Goal: Communication & Community: Participate in discussion

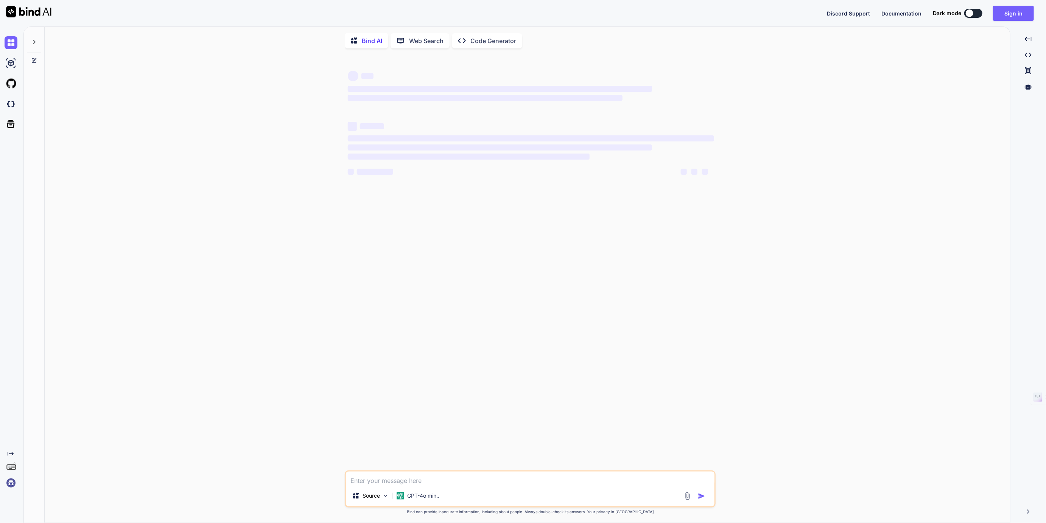
type textarea "x"
click at [7, 485] on img at bounding box center [11, 483] width 13 height 13
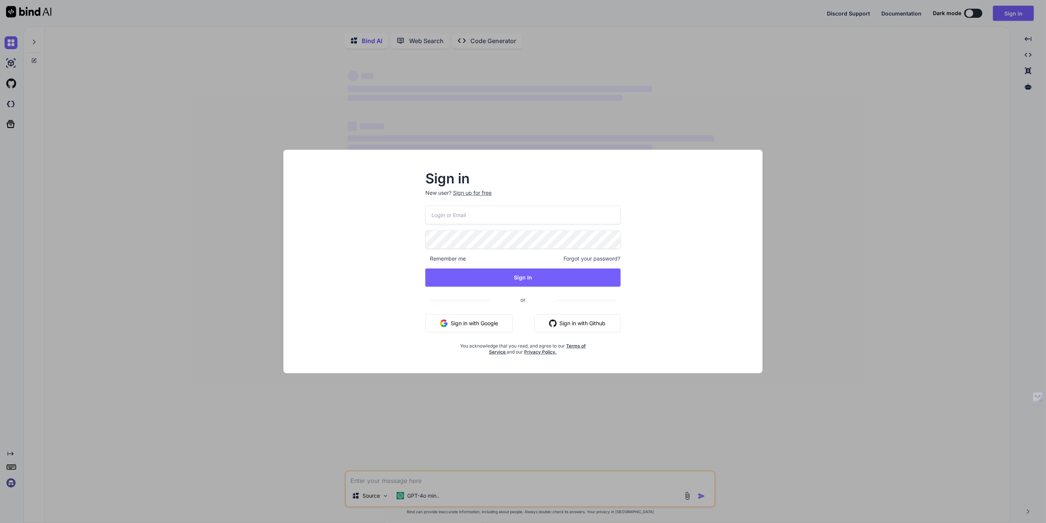
type input "[EMAIL_ADDRESS][DOMAIN_NAME]"
click at [517, 274] on button "Sign In" at bounding box center [522, 278] width 195 height 18
click at [574, 276] on button "Sign In" at bounding box center [522, 278] width 195 height 18
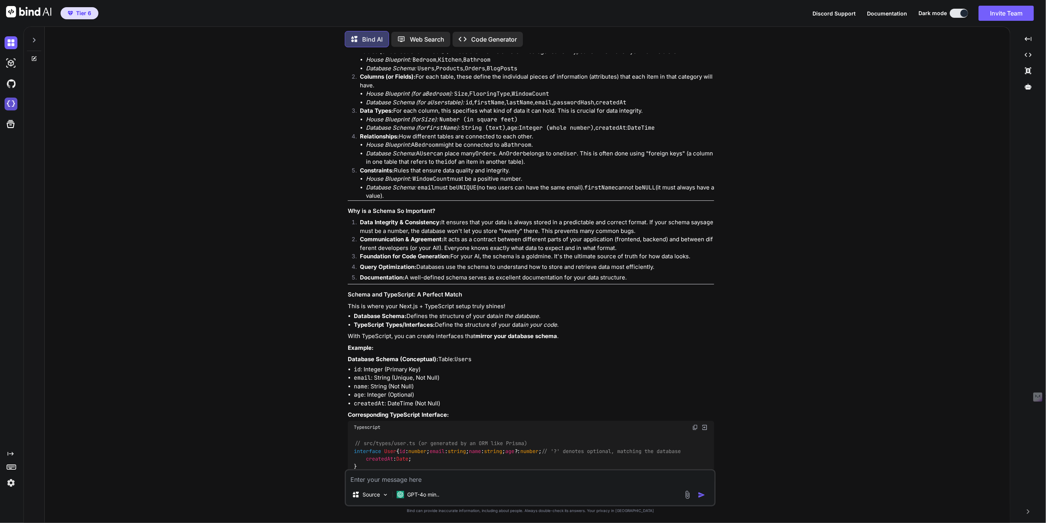
scroll to position [3937, 0]
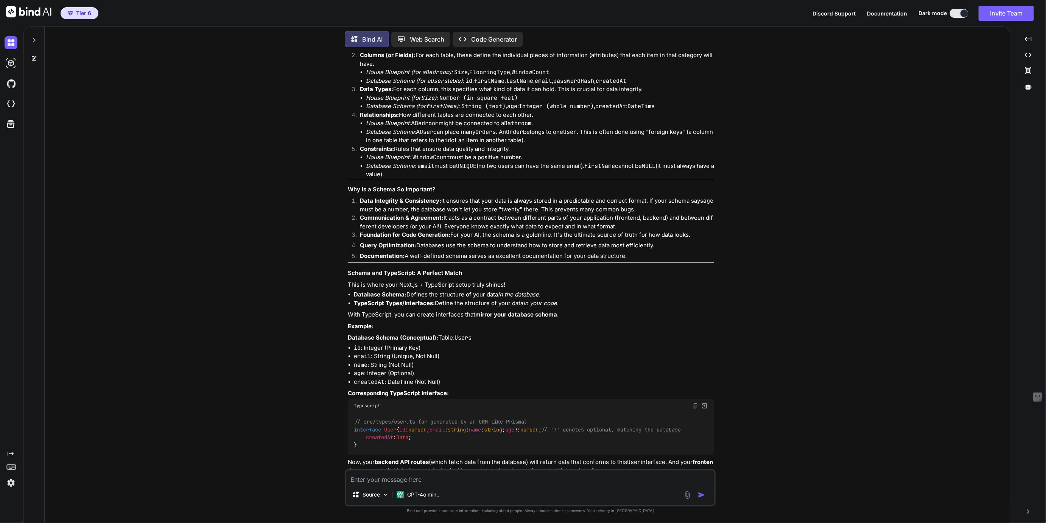
click at [30, 42] on div at bounding box center [34, 38] width 14 height 26
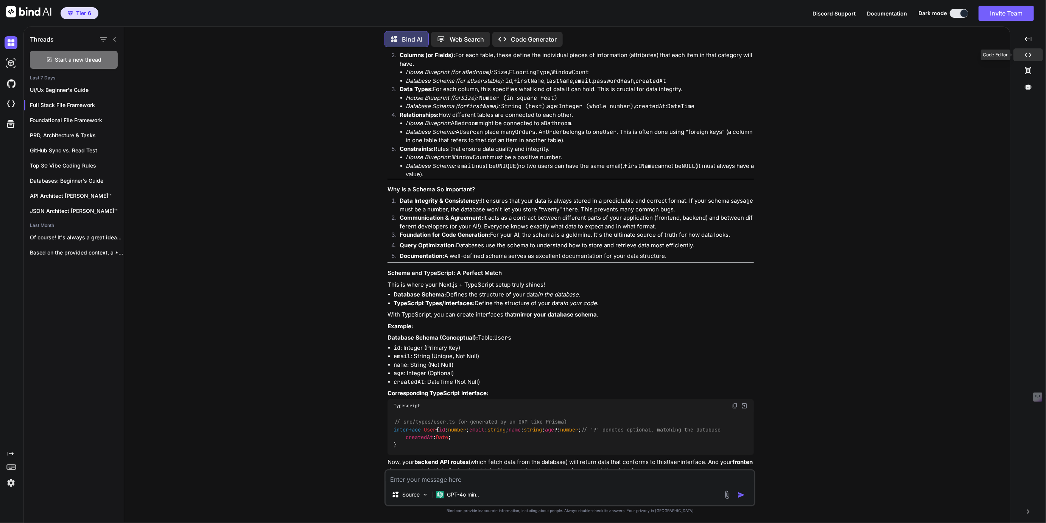
click at [1028, 55] on icon "Created with Pixso." at bounding box center [1028, 54] width 7 height 7
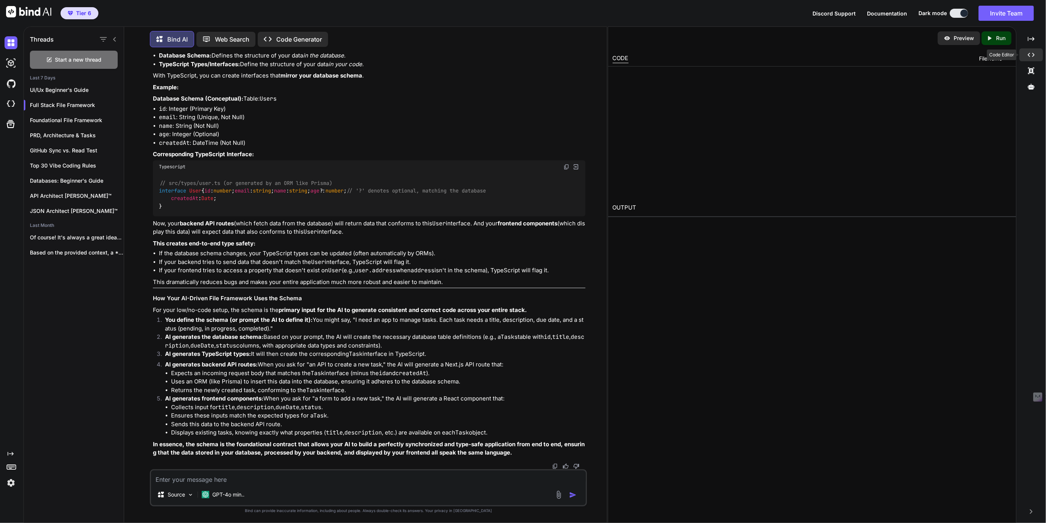
scroll to position [3688, 0]
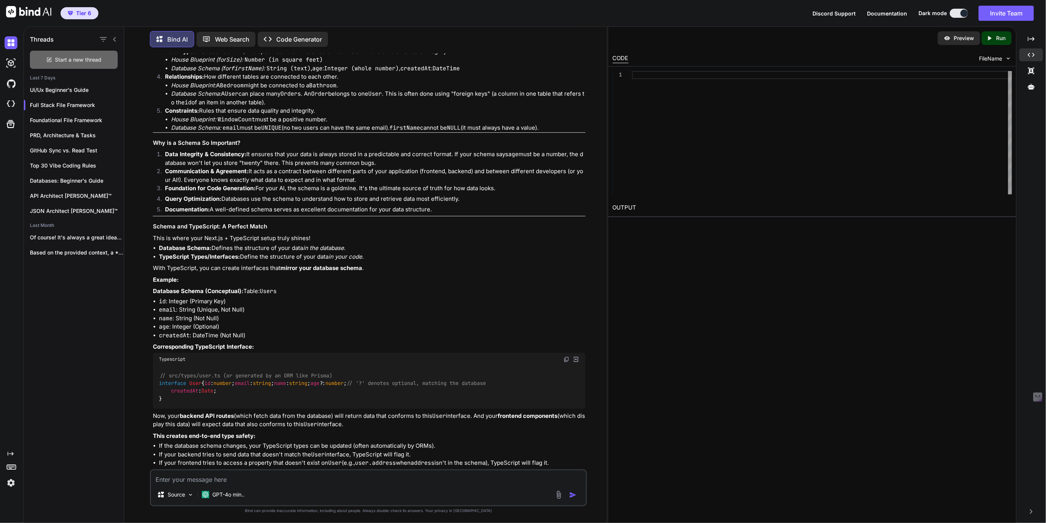
click at [75, 60] on span "Start a new thread" at bounding box center [78, 60] width 47 height 8
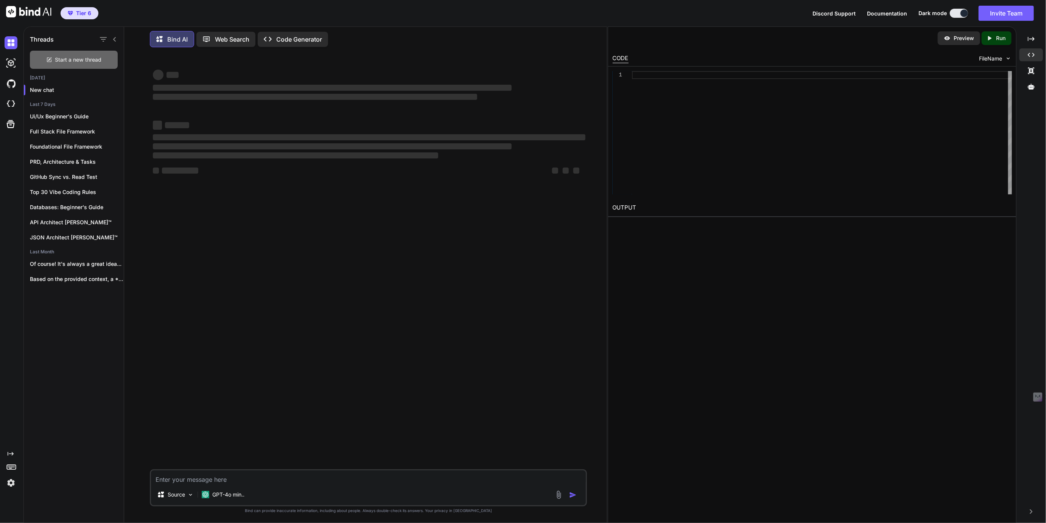
scroll to position [0, 0]
click at [233, 493] on p "GPT-4o min.." at bounding box center [228, 495] width 32 height 8
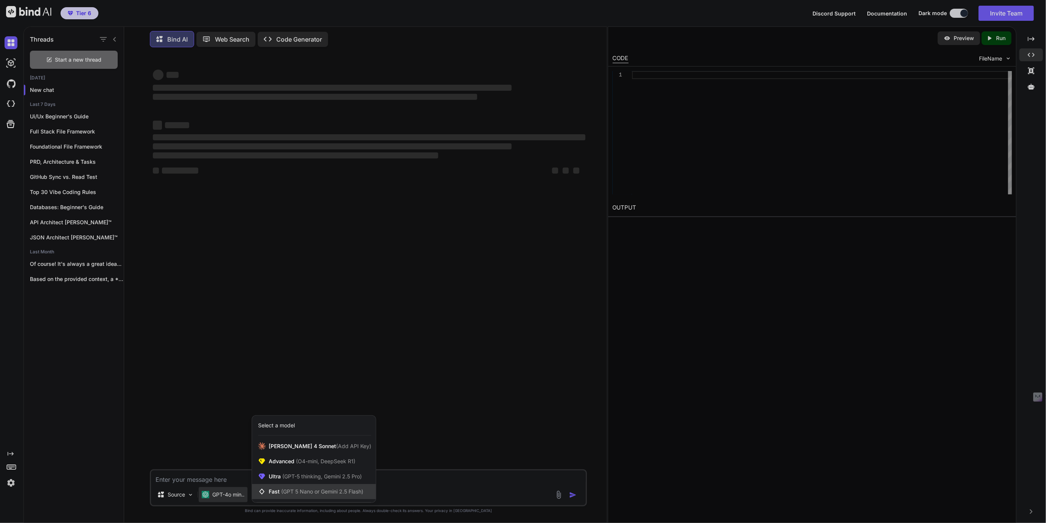
click at [286, 489] on span "(GPT 5 Nano or Gemini 2.5 Flash)" at bounding box center [322, 492] width 82 height 6
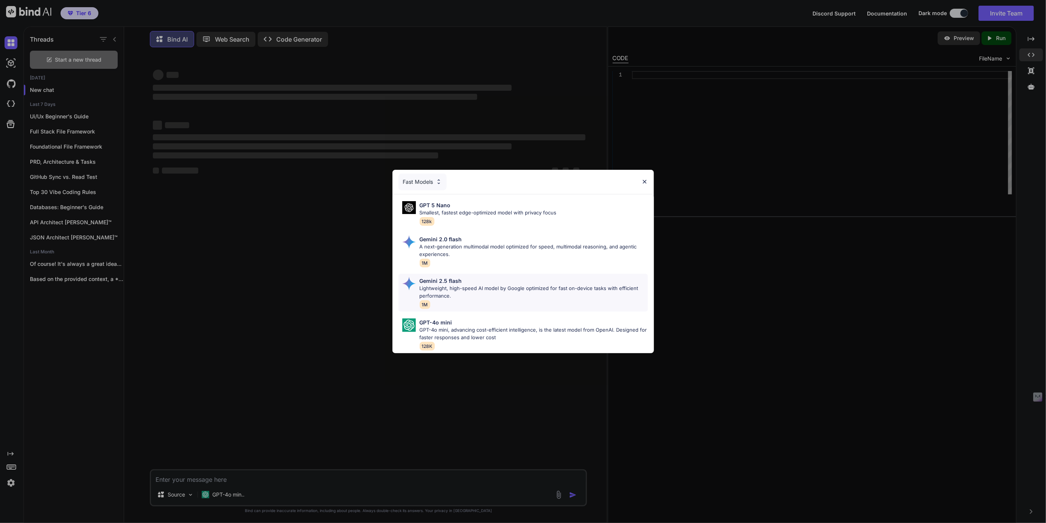
click at [450, 282] on p "Gemini 2.5 flash" at bounding box center [441, 281] width 42 height 8
type textarea "x"
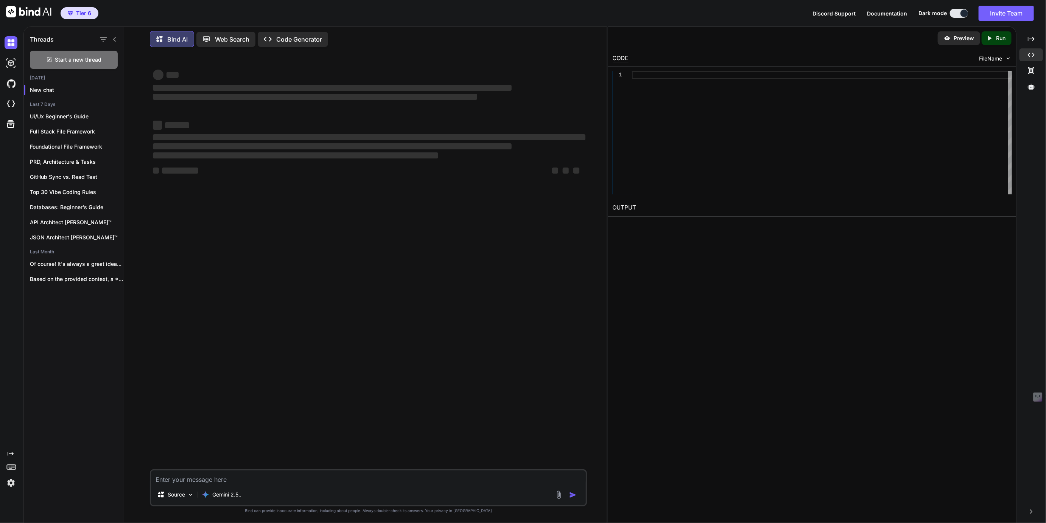
click at [196, 482] on textarea at bounding box center [368, 478] width 434 height 14
type textarea "W"
type textarea "x"
type textarea "Wh"
type textarea "x"
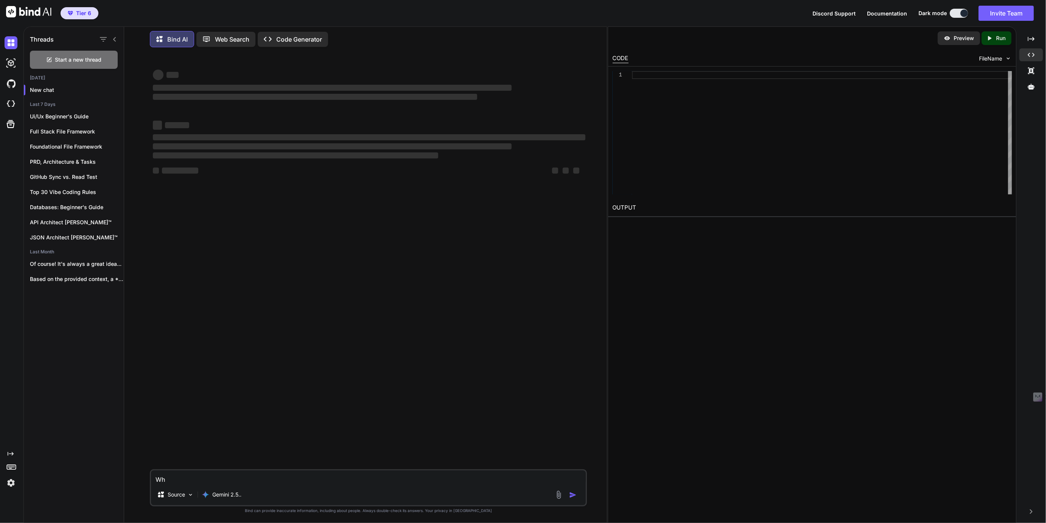
type textarea "Wha"
type textarea "x"
type textarea "What"
type textarea "x"
type textarea "What'"
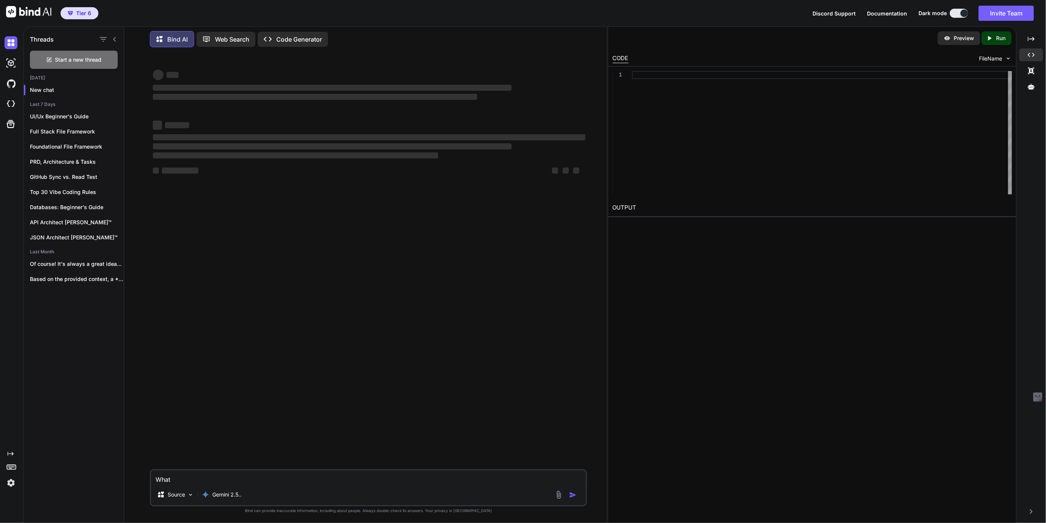
type textarea "x"
type textarea "What's"
type textarea "x"
type textarea "What's"
type textarea "x"
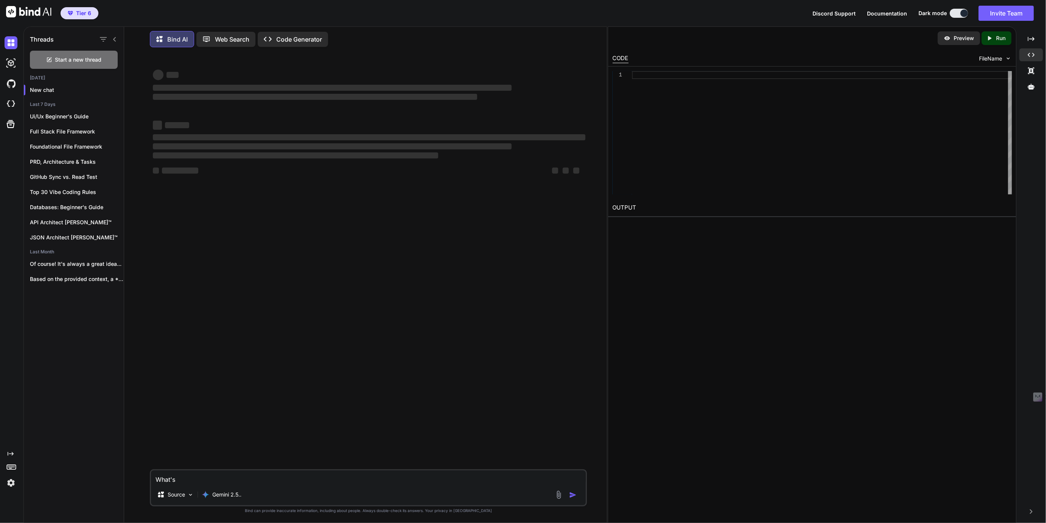
type textarea "What's g"
type textarea "x"
type textarea "What's go"
type textarea "x"
type textarea "What's goo"
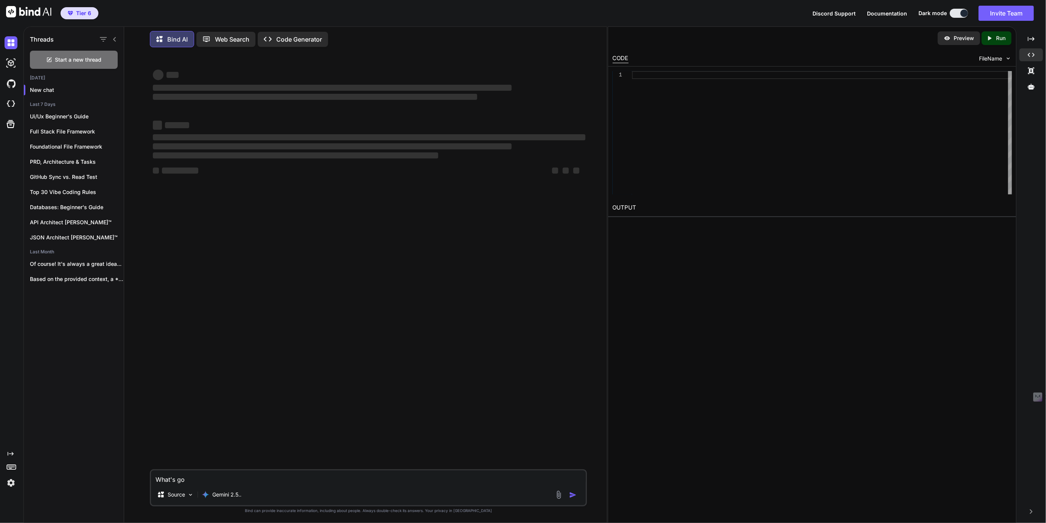
type textarea "x"
type textarea "What's good"
type textarea "x"
type textarea "What's good,"
type textarea "x"
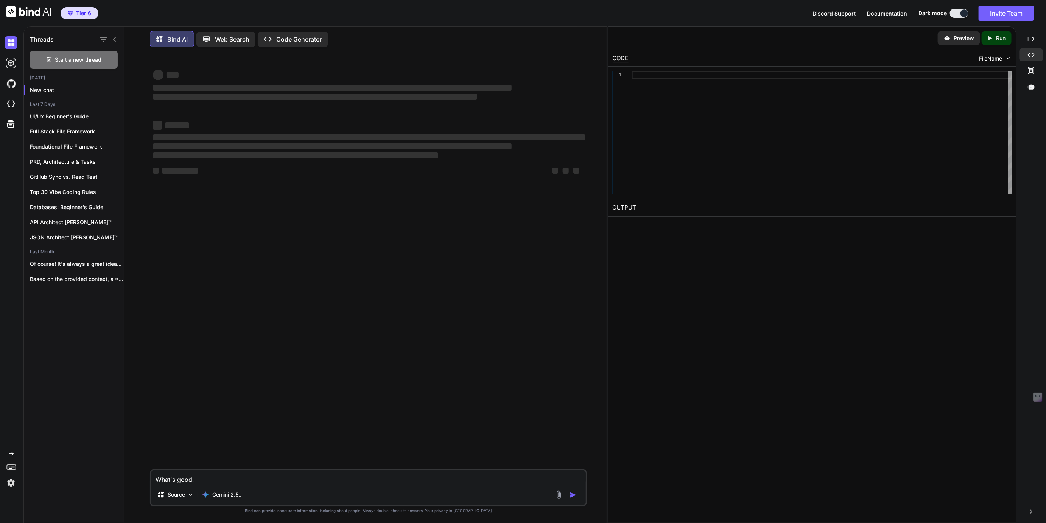
type textarea "What's good,"
type textarea "x"
type textarea "What's good, w"
type textarea "x"
type textarea "What's good, we"
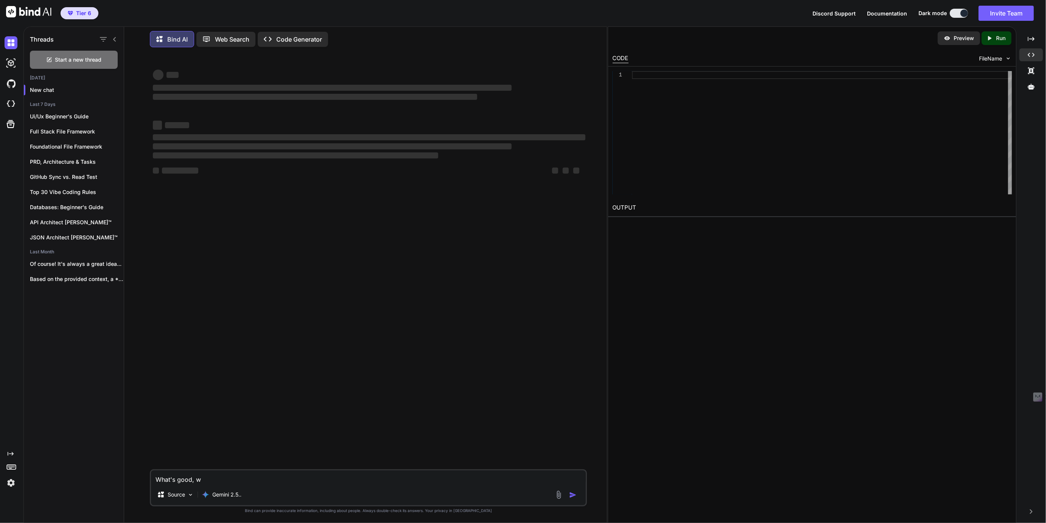
type textarea "x"
type textarea "What's good, we'"
type textarea "x"
type textarea "What's good, we'r"
type textarea "x"
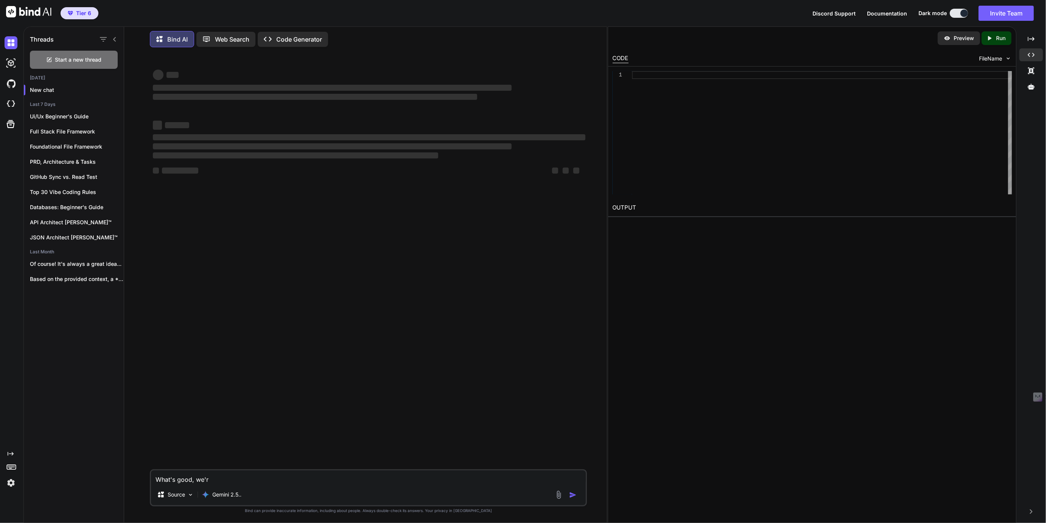
type textarea "What's good, we're"
type textarea "x"
type textarea "What's good, we're"
type textarea "x"
type textarea "What's good, we're b"
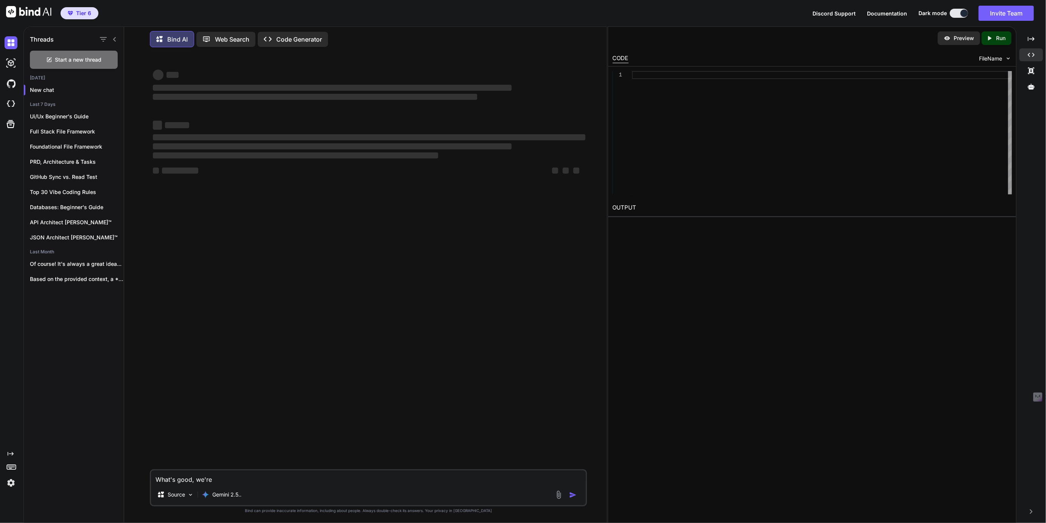
type textarea "x"
type textarea "What's good, we're ba"
type textarea "x"
type textarea "What's good, we're bac"
type textarea "x"
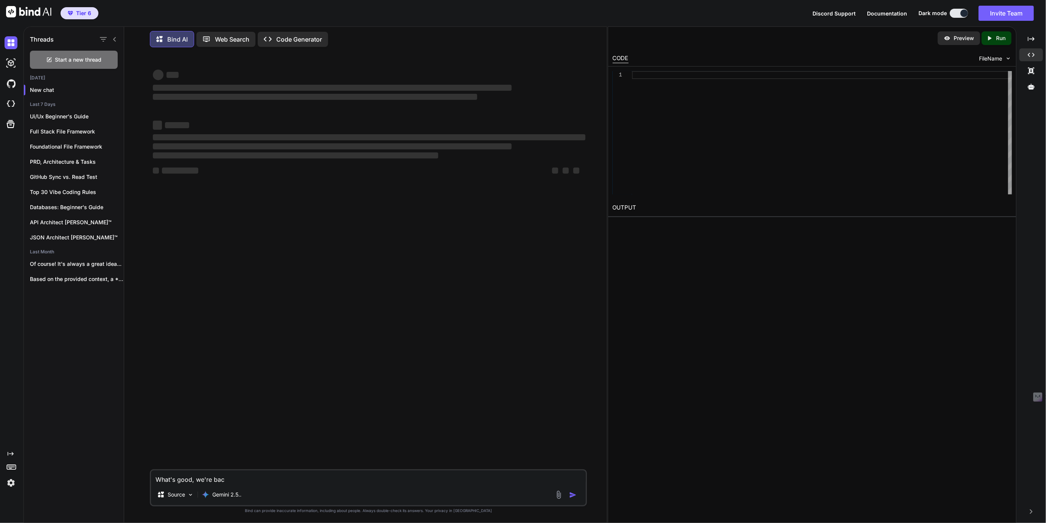
type textarea "What's good, we're back"
type textarea "x"
type textarea "What's good, we're back"
type textarea "x"
type textarea "What's good, we're back a"
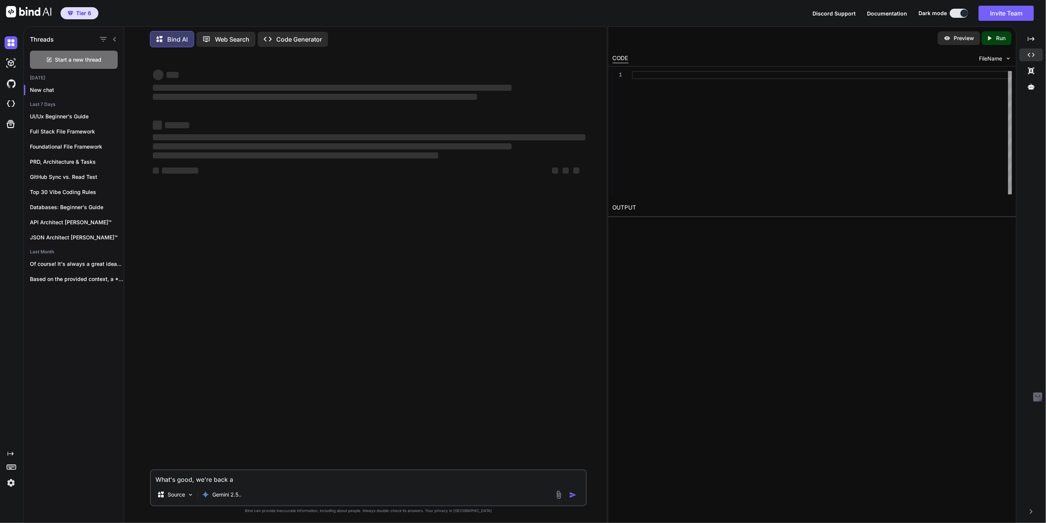
type textarea "x"
type textarea "What's good, we're back an"
type textarea "x"
type textarea "What's good, we're back and"
type textarea "x"
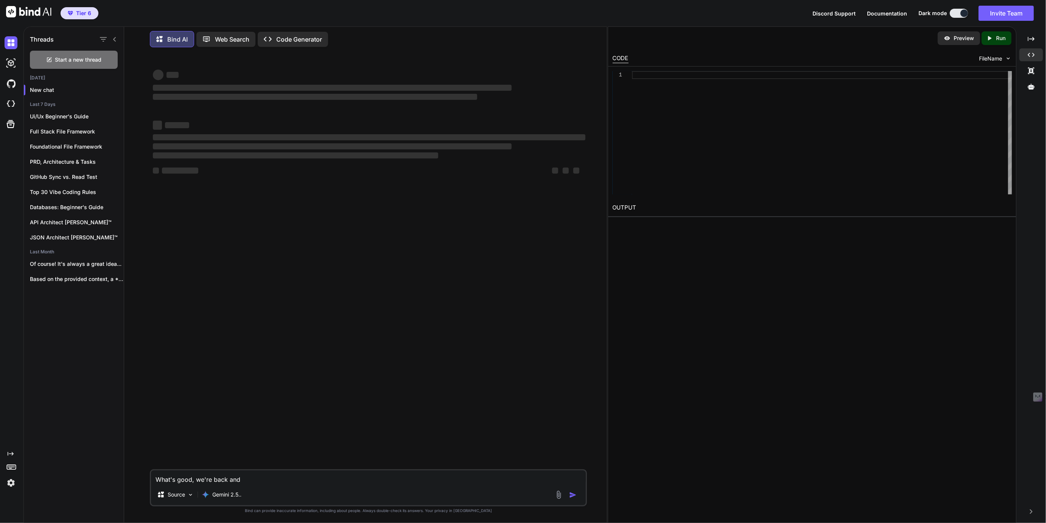
type textarea "What's good, we're back and"
type textarea "x"
type textarea "What's good, we're back and r"
type textarea "x"
type textarea "What's good, we're back and re"
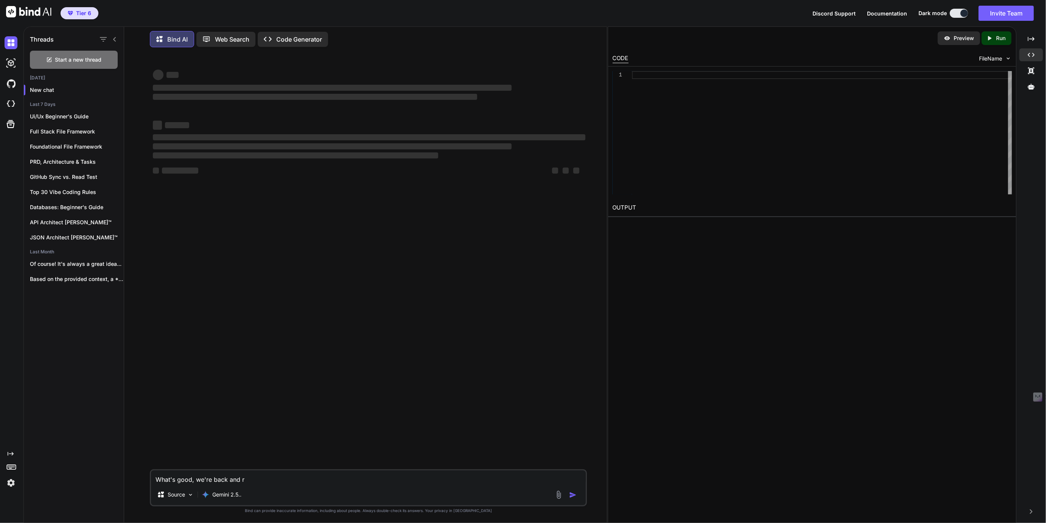
type textarea "x"
type textarea "What's good, we're back and rea"
type textarea "x"
type textarea "What's good, we're back and read"
type textarea "x"
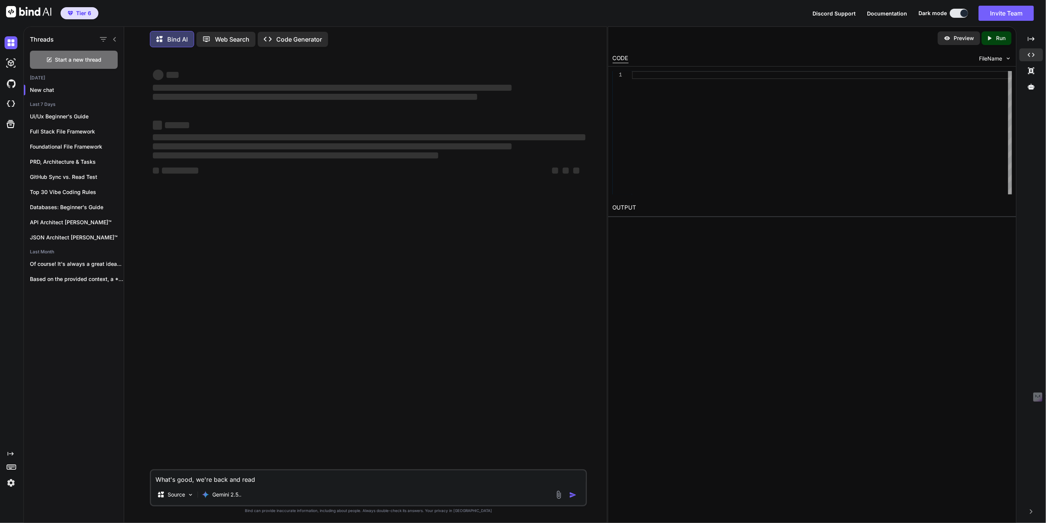
type textarea "What's good, we're back and ready"
type textarea "x"
type textarea "What's good, we're back and ready"
type textarea "x"
type textarea "What's good, we're back and ready f"
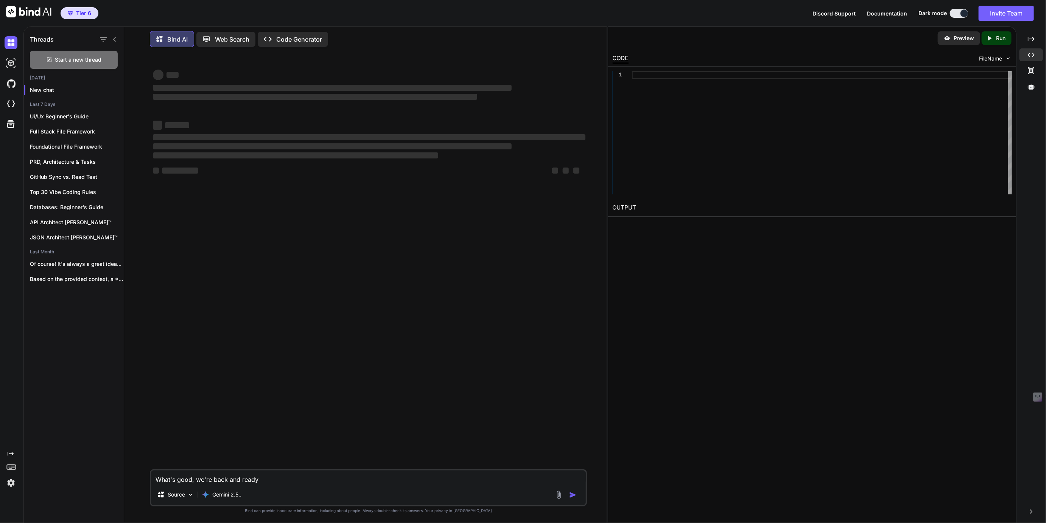
type textarea "x"
type textarea "What's good, we're back and ready fo"
type textarea "x"
type textarea "What's good, we're back and ready for"
type textarea "x"
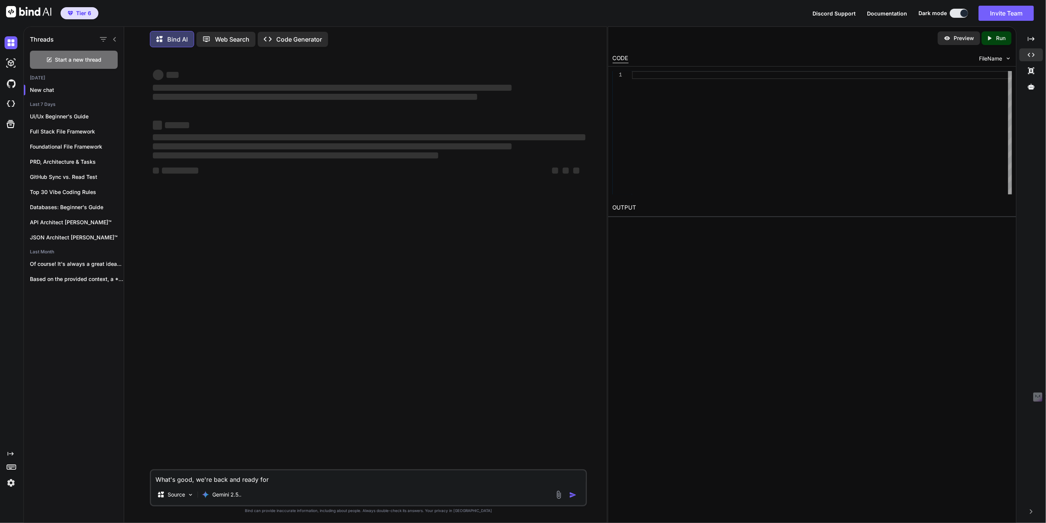
type textarea "What's good, we're back and ready for"
type textarea "x"
type textarea "What's good, we're back and ready for m"
type textarea "x"
type textarea "What's good, we're back and ready for mo"
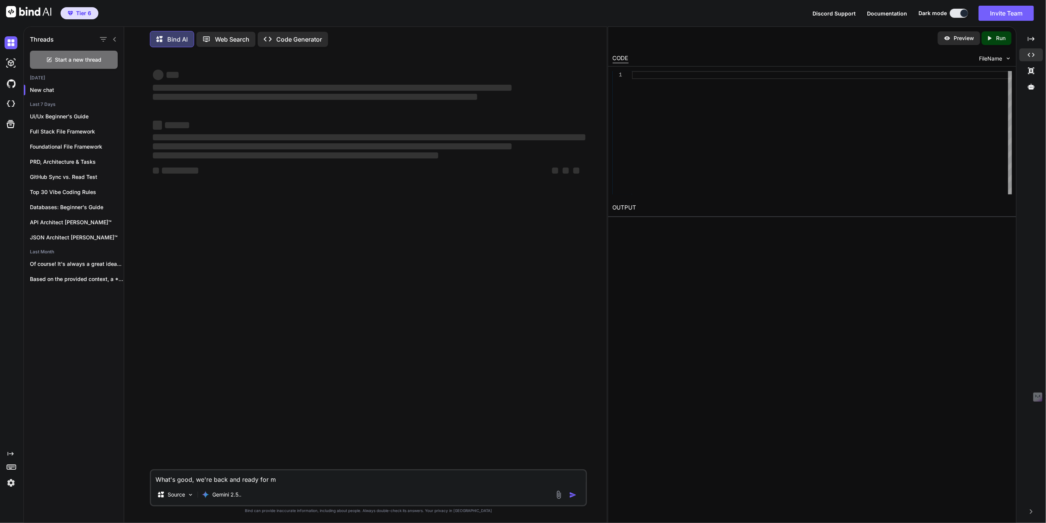
type textarea "x"
type textarea "What's good, we're back and ready for mor"
type textarea "x"
type textarea "What's good, we're back and ready for more"
type textarea "x"
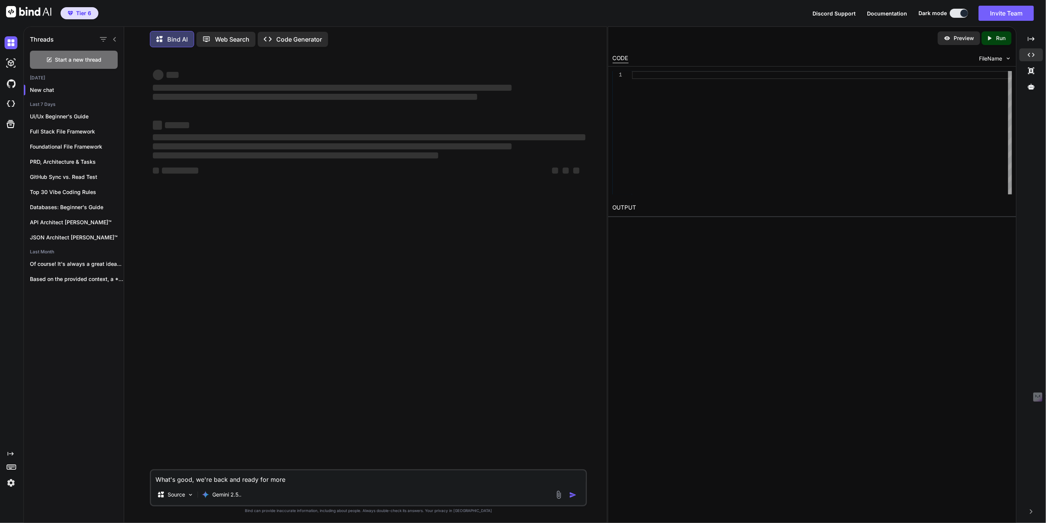
type textarea "What's good, we're back and ready for more!"
type textarea "x"
type textarea "What's good, we're back and ready for more!"
type textarea "x"
type textarea "What's good, we're back and ready for more! S"
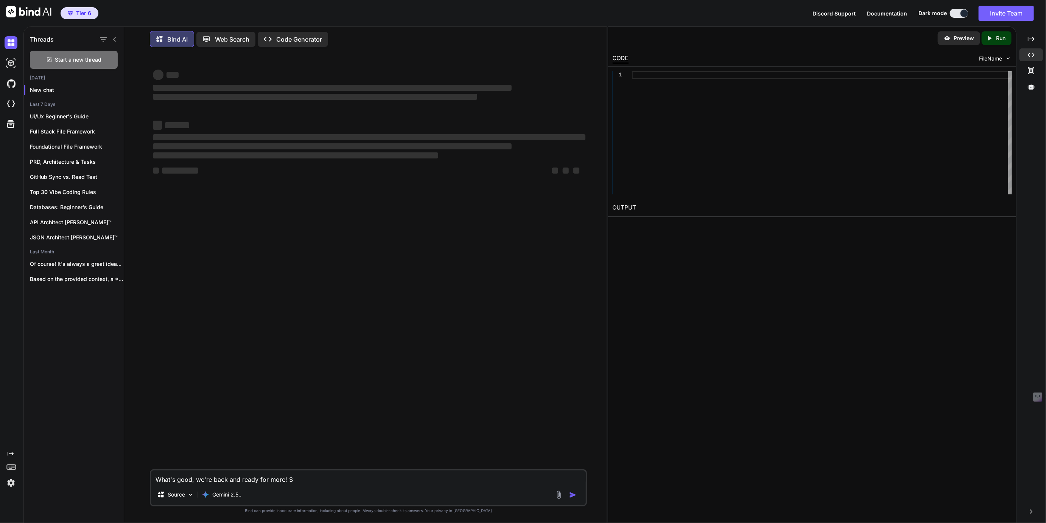
type textarea "x"
type textarea "What's good, we're back and ready for more! So"
type textarea "x"
type textarea "What's good, we're back and ready for more! So,"
type textarea "x"
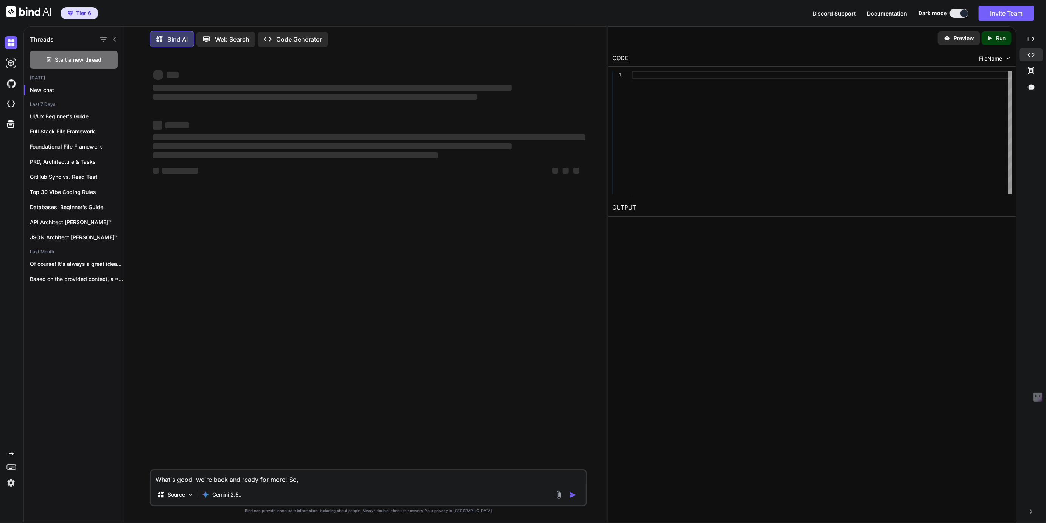
type textarea "What's good, we're back and ready for more! So,"
type textarea "x"
type textarea "What's good, we're back and ready for more! So, w"
type textarea "x"
type textarea "What's good, we're back and ready for more! So, we"
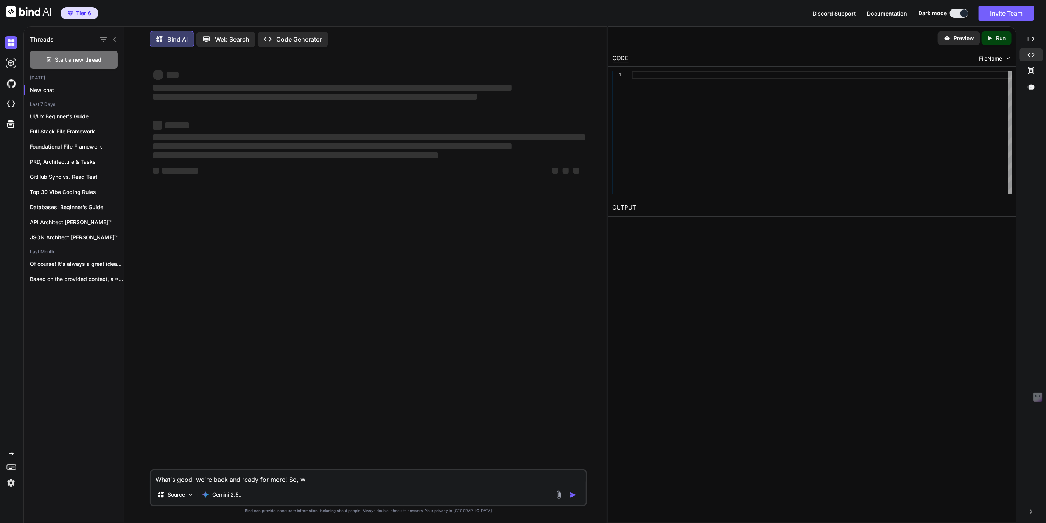
type textarea "x"
type textarea "What's good, we're back and ready for more! So, we'"
type textarea "x"
type textarea "What's good, we're back and ready for more! So, we'v"
type textarea "x"
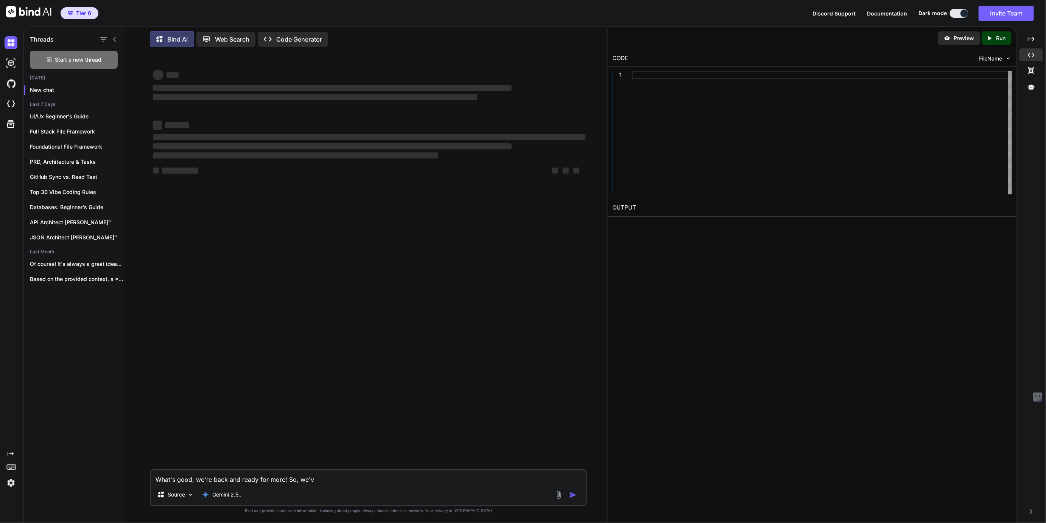
type textarea "What's good, we're back and ready for more! So, we've"
type textarea "x"
type textarea "What's good, we're back and ready for more! So, we've"
type textarea "x"
type textarea "What's good, we're back and ready for more! So, we've b"
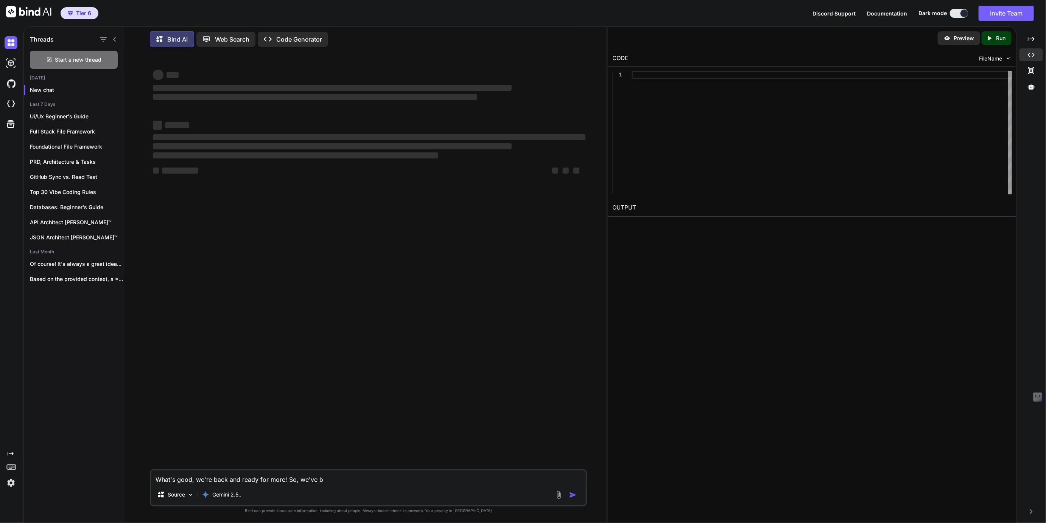
type textarea "x"
type textarea "What's good, we're back and ready for more! So, we've bu"
type textarea "x"
type textarea "What's good, we're back and ready for more! So, we've bui"
type textarea "x"
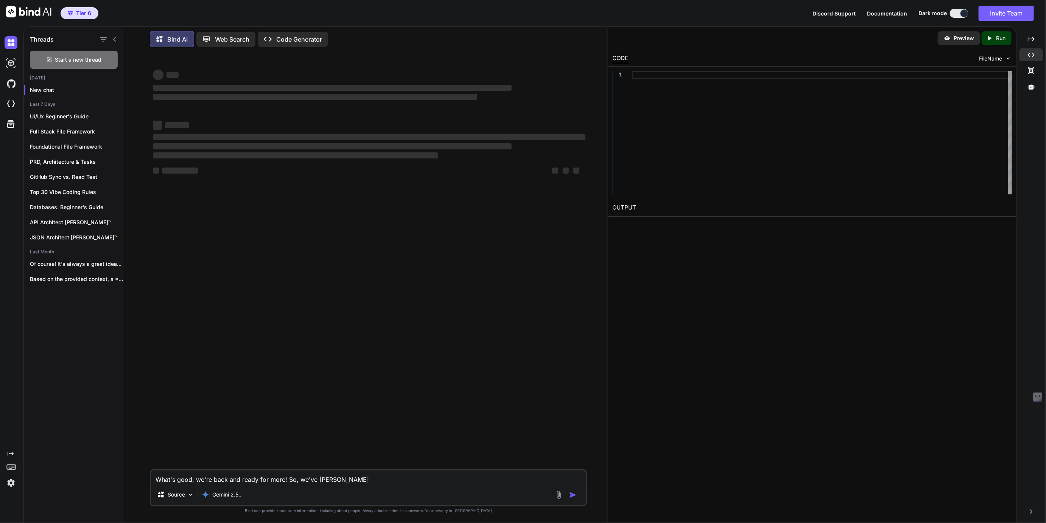
type textarea "What's good, we're back and ready for more! So, we've buil"
type textarea "x"
type textarea "What's good, we're back and ready for more! So, we've built"
type textarea "x"
type textarea "What's good, we're back and ready for more! So, we've built"
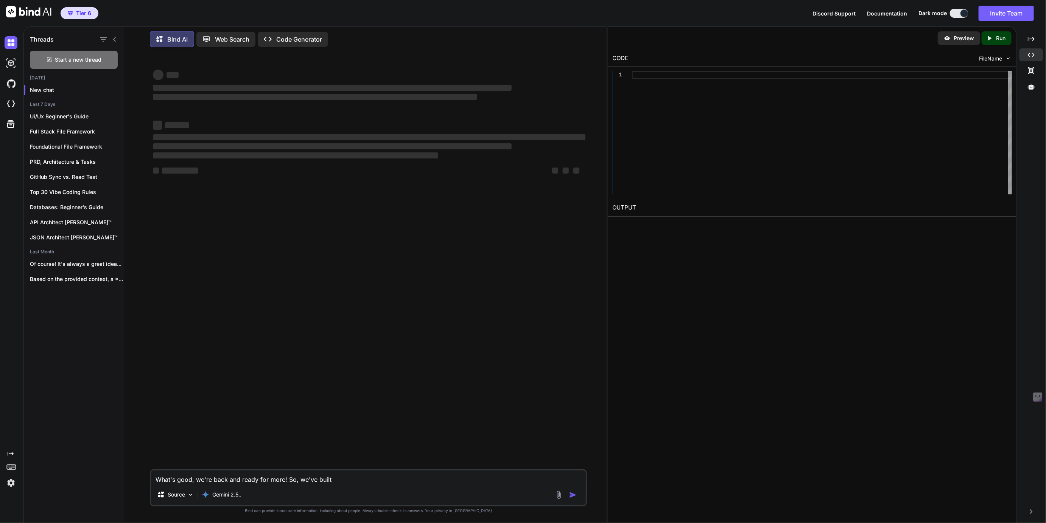
type textarea "x"
type textarea "What's good, we're back and ready for more! So, we've built a"
type textarea "x"
type textarea "What's good, we're back and ready for more! So, we've built a"
type textarea "x"
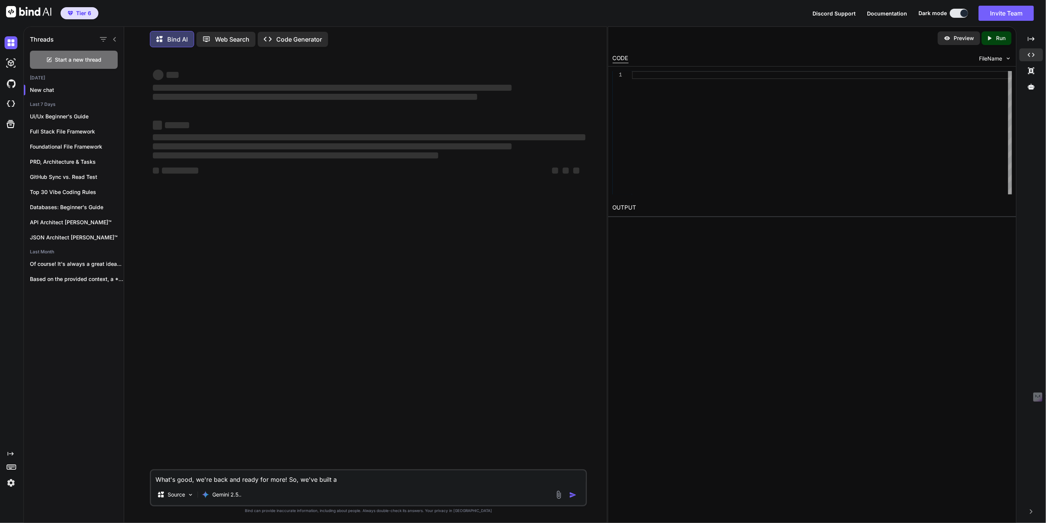
type textarea "What's good, we're back and ready for more! So, we've built a s"
type textarea "x"
type textarea "What's good, we're back and ready for more! So, we've built a se"
type textarea "x"
type textarea "What's good, we're back and ready for more! So, we've built a set"
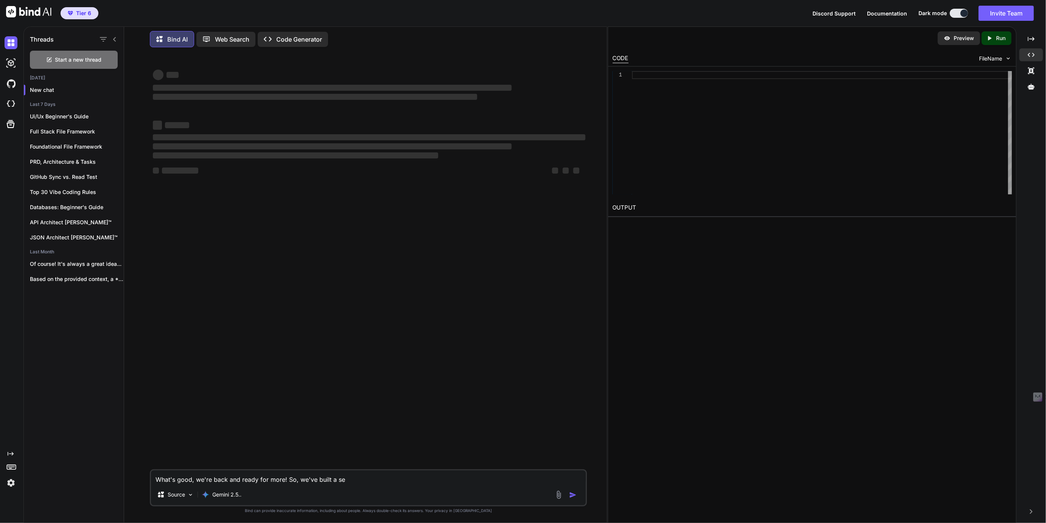
type textarea "x"
type textarea "What's good, we're back and ready for more! So, we've built a set"
type textarea "x"
type textarea "What's good, we're back and ready for more! So, we've built a set o"
type textarea "x"
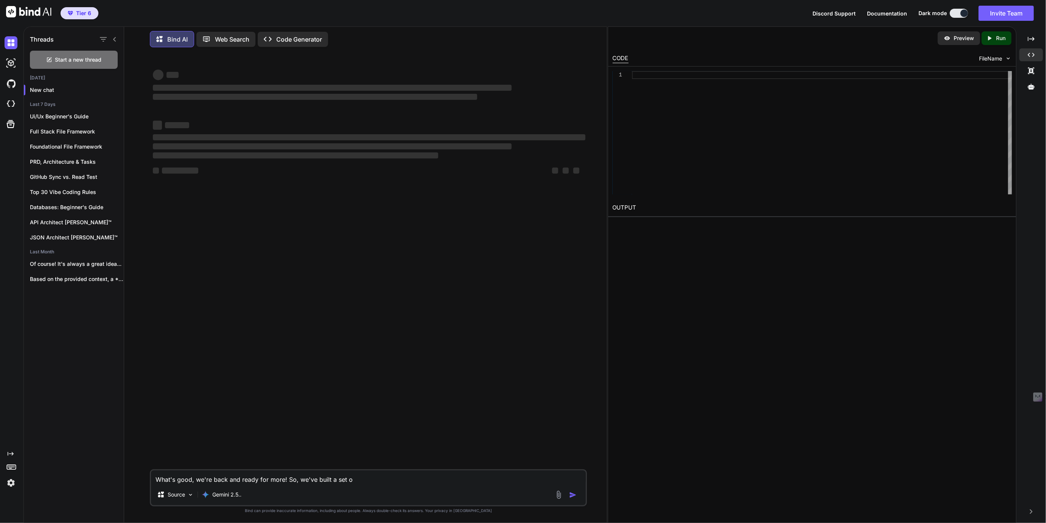
type textarea "What's good, we're back and ready for more! So, we've built a set of"
type textarea "x"
type textarea "What's good, we're back and ready for more! So, we've built a set of"
type textarea "x"
type textarea "What's good, we're back and ready for more! So, we've built a set of f"
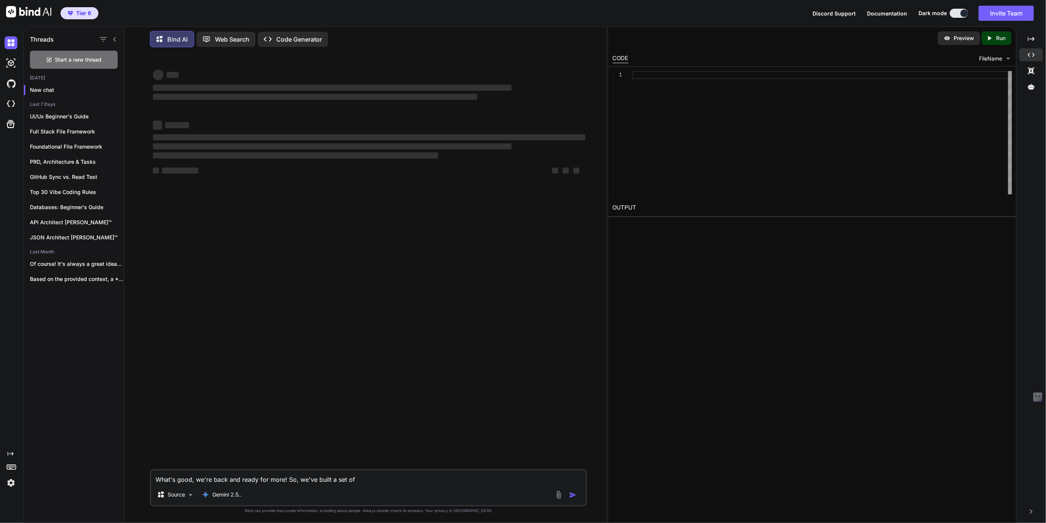
type textarea "x"
type textarea "What's good, we're back and ready for more! So, we've built a set of fr"
type textarea "x"
type textarea "What's good, we're back and ready for more! So, we've built a set of fra"
type textarea "x"
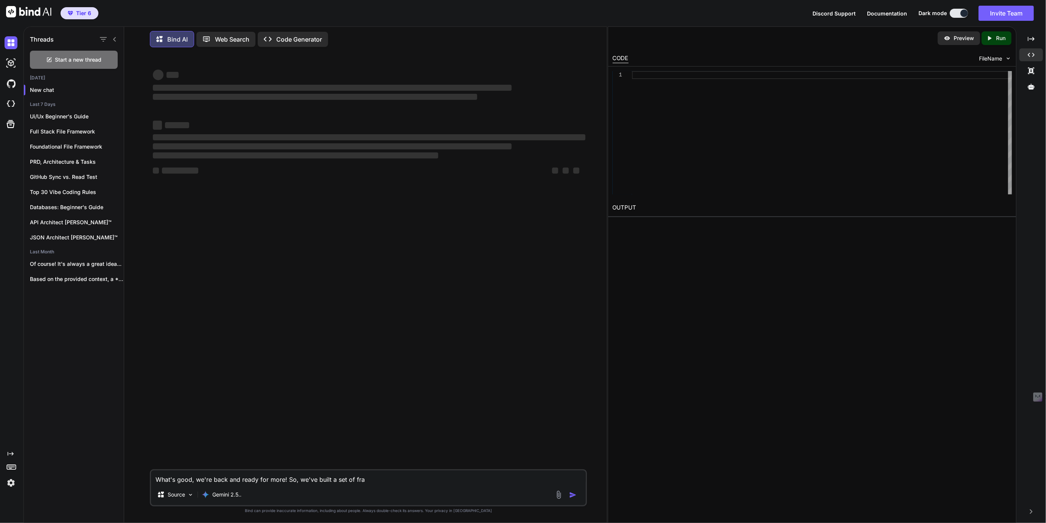
type textarea "What's good, we're back and ready for more! So, we've built a set of fram"
type textarea "x"
type textarea "What's good, we're back and ready for more! So, we've built a set of frame"
type textarea "x"
type textarea "What's good, we're back and ready for more! So, we've built a set of framew"
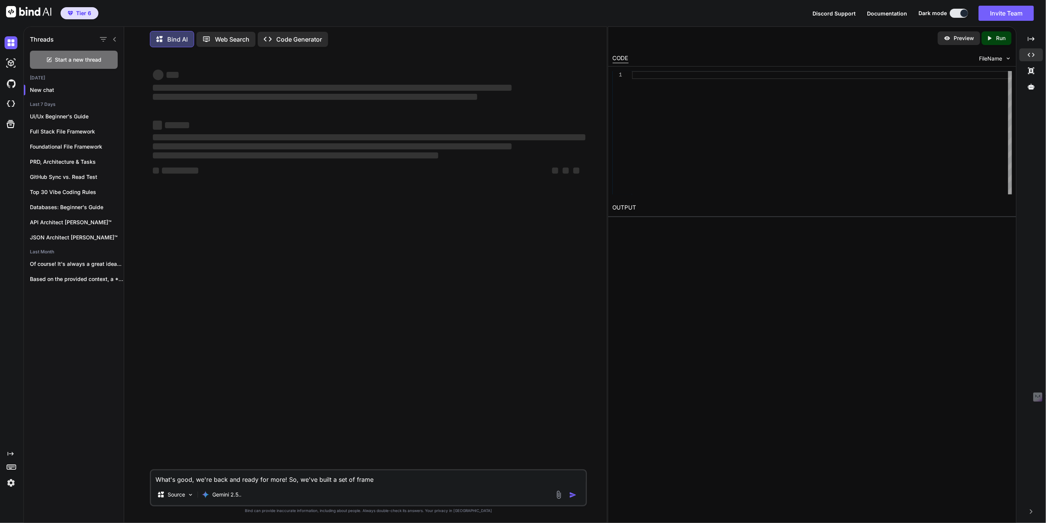
type textarea "x"
type textarea "What's good, we're back and ready for more! So, we've built a set of framewo"
type textarea "x"
type textarea "What's good, we're back and ready for more! So, we've built a set of framewor"
type textarea "x"
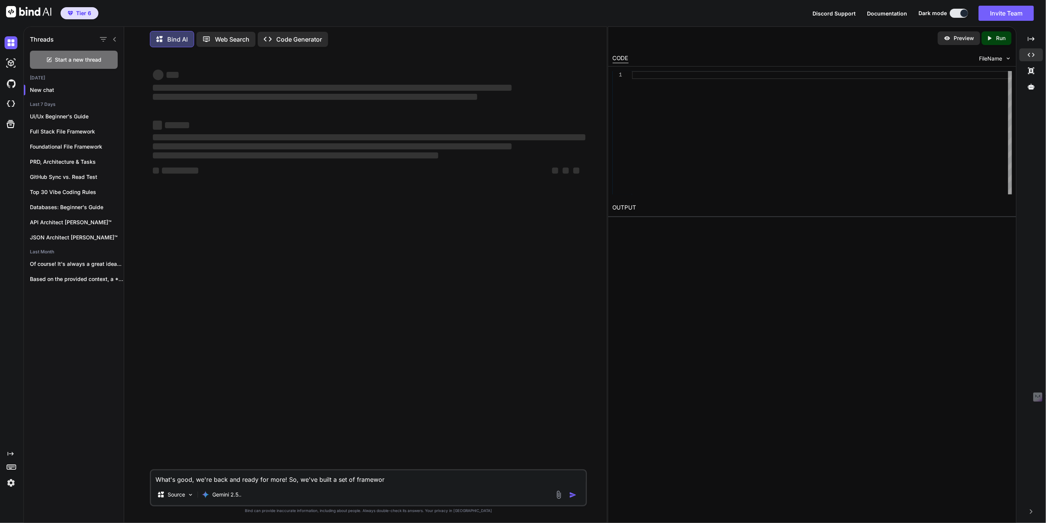
type textarea "What's good, we're back and ready for more! So, we've built a set of framework"
type textarea "x"
type textarea "What's good, we're back and ready for more! So, we've built a set of frameworks"
type textarea "x"
type textarea "What's good, we're back and ready for more! So, we've built a set of frameworks"
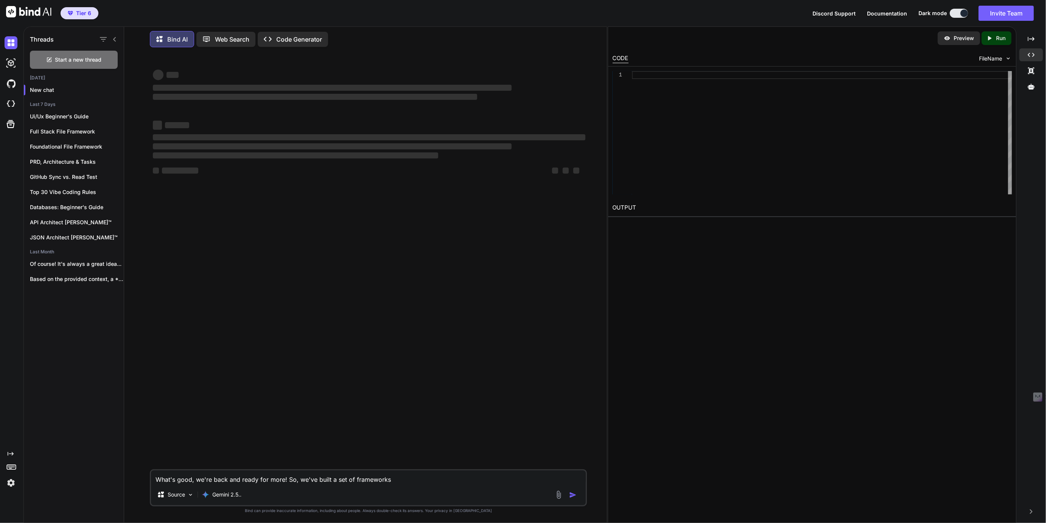
type textarea "x"
type textarea "What's good, we're back and ready for more! So, we've built a set of frameworks…"
type textarea "x"
type textarea "What's good, we're back and ready for more! So, we've built a set of frameworks…"
type textarea "x"
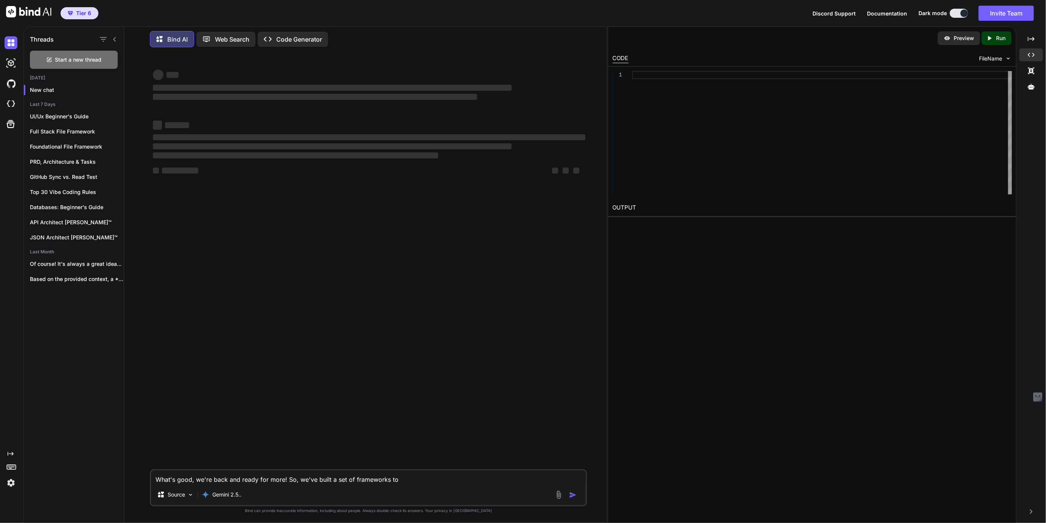
type textarea "What's good, we're back and ready for more! So, we've built a set of frameworks…"
type textarea "x"
type textarea "What's good, we're back and ready for more! So, we've built a set of frameworks…"
type textarea "x"
type textarea "What's good, we're back and ready for more! So, we've built a set of frameworks…"
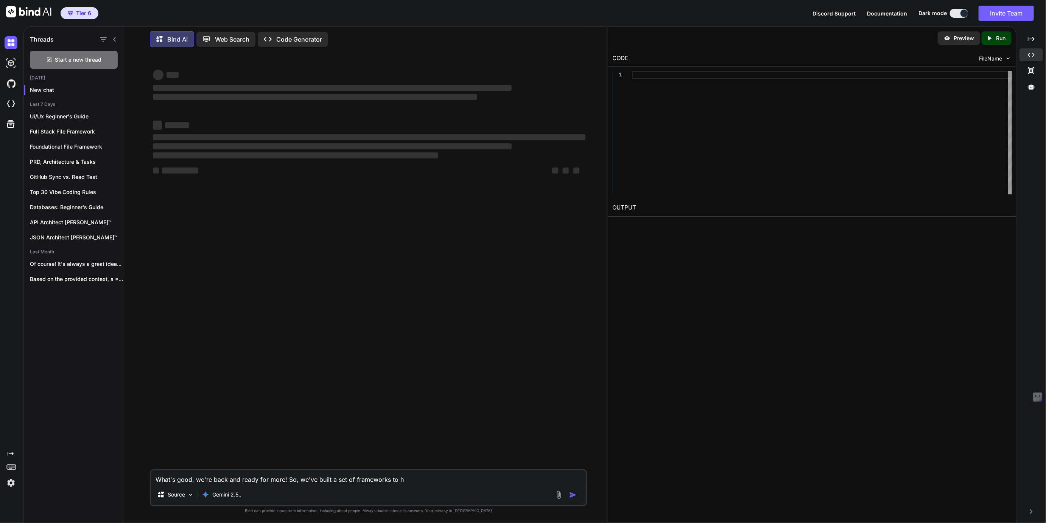
type textarea "x"
type textarea "What's good, we're back and ready for more! So, we've built a set of frameworks…"
type textarea "x"
type textarea "What's good, we're back and ready for more! So, we've built a set of frameworks…"
type textarea "x"
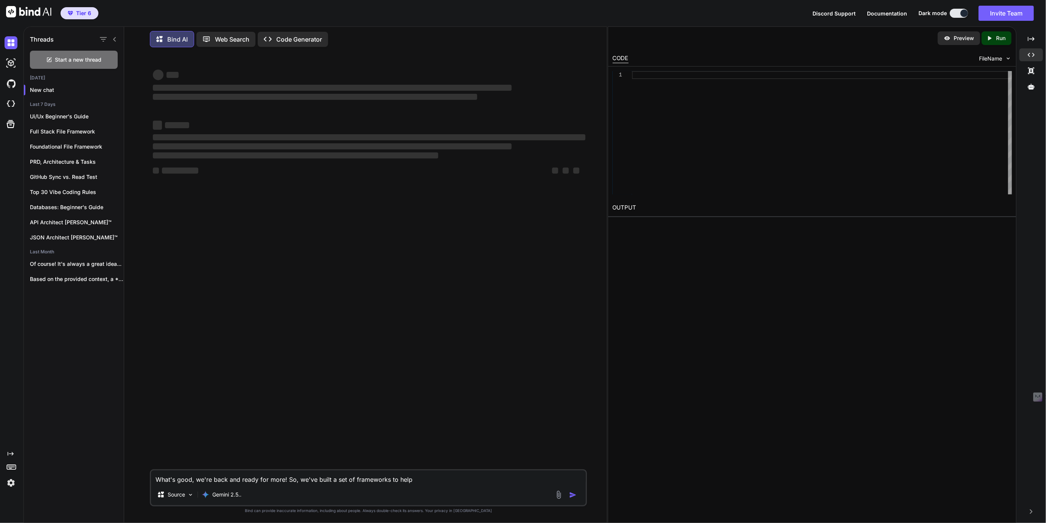
type textarea "What's good, we're back and ready for more! So, we've built a set of frameworks…"
type textarea "x"
type textarea "What's good, we're back and ready for more! So, we've built a set of frameworks…"
type textarea "x"
type textarea "What's good, we're back and ready for more! So, we've built a set of frameworks…"
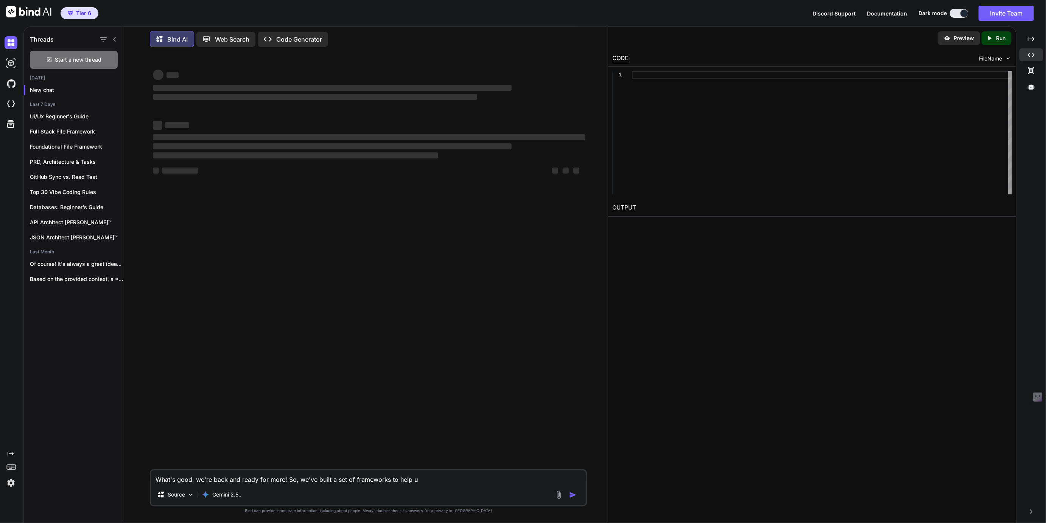
type textarea "x"
type textarea "What's good, we're back and ready for more! So, we've built a set of frameworks…"
type textarea "x"
type textarea "What's good, we're back and ready for more! So, we've built a set of frameworks…"
type textarea "x"
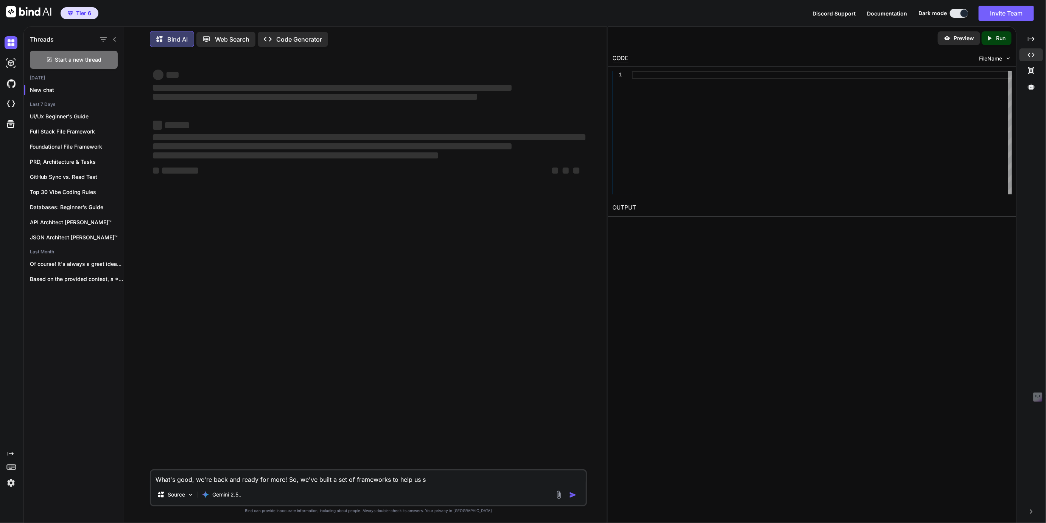
type textarea "What's good, we're back and ready for more! So, we've built a set of frameworks…"
type textarea "x"
type textarea "What's good, we're back and ready for more! So, we've built a set of frameworks…"
type textarea "x"
type textarea "What's good, we're back and ready for more! So, we've built a set of frameworks…"
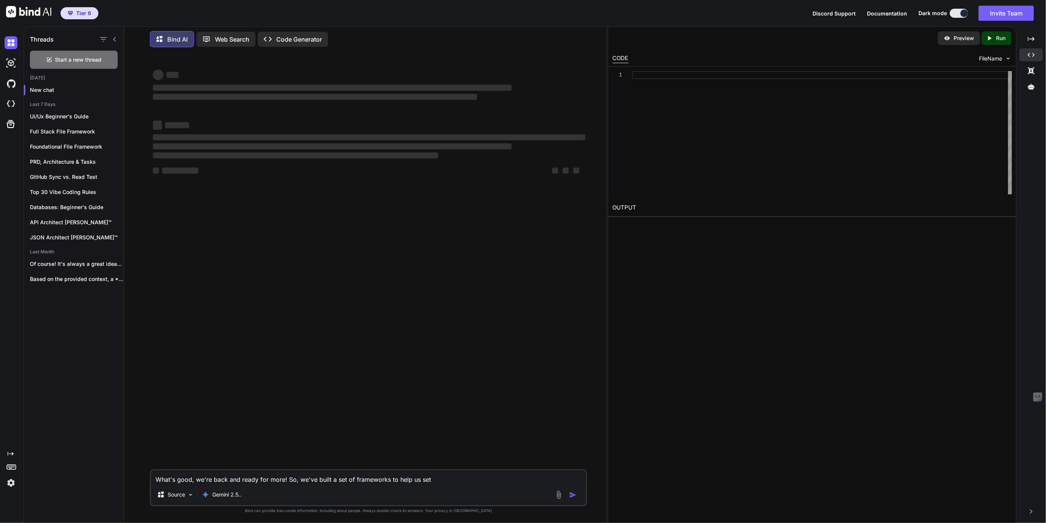
type textarea "x"
type textarea "What's good, we're back and ready for more! So, we've built a set of frameworks…"
type textarea "x"
type textarea "What's good, we're back and ready for more! So, we've built a set of frameworks…"
type textarea "x"
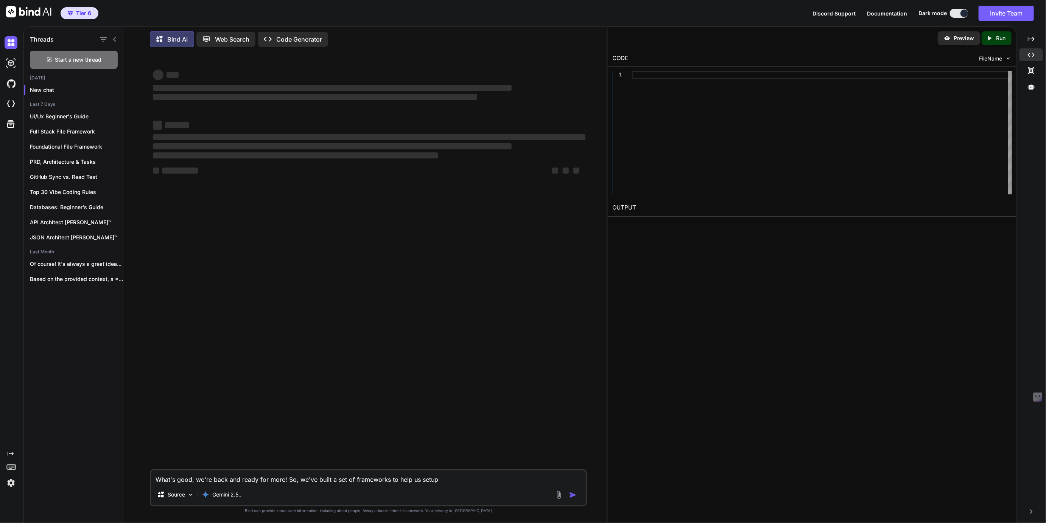
type textarea "What's good, we're back and ready for more! So, we've built a set of frameworks…"
type textarea "x"
type textarea "What's good, we're back and ready for more! So, we've built a set of frameworks…"
click at [387, 481] on textarea "What's good, we're back and ready for more! So, we've built a set of frameworks…" at bounding box center [368, 478] width 434 height 14
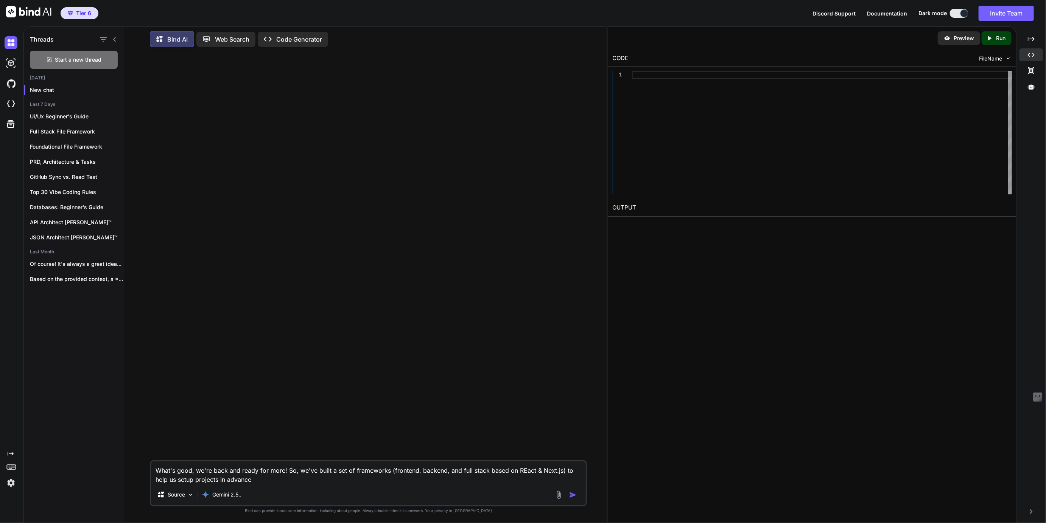
click at [523, 473] on textarea "What's good, we're back and ready for more! So, we've built a set of frameworks…" at bounding box center [368, 473] width 434 height 23
click at [391, 473] on textarea "What's good, we're back and ready for more! So, we've built a set of frameworks…" at bounding box center [368, 473] width 434 height 23
click at [560, 471] on textarea "What's good, we're back and ready for more! So, we've built a set of frameworks…" at bounding box center [368, 473] width 434 height 23
click at [179, 480] on textarea "What's good, we're back and ready for more! So, we've built a set of frameworks…" at bounding box center [368, 473] width 434 height 23
click at [244, 483] on textarea "What's good, we're back and ready for more! So, we've built a set of frameworks…" at bounding box center [368, 473] width 434 height 23
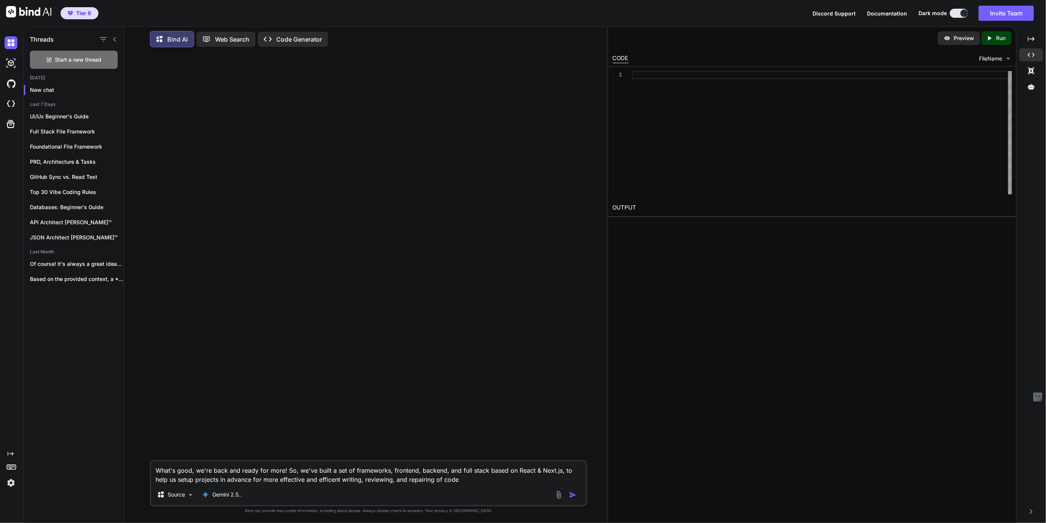
click at [316, 481] on textarea "What's good, we're back and ready for more! So, we've built a set of frameworks…" at bounding box center [368, 473] width 434 height 23
click at [448, 480] on textarea "What's good, we're back and ready for more! So, we've built a set of frameworks…" at bounding box center [368, 473] width 434 height 23
click at [510, 480] on textarea "What's good, we're back and ready for more! So, we've built a set of frameworks…" at bounding box center [368, 473] width 434 height 23
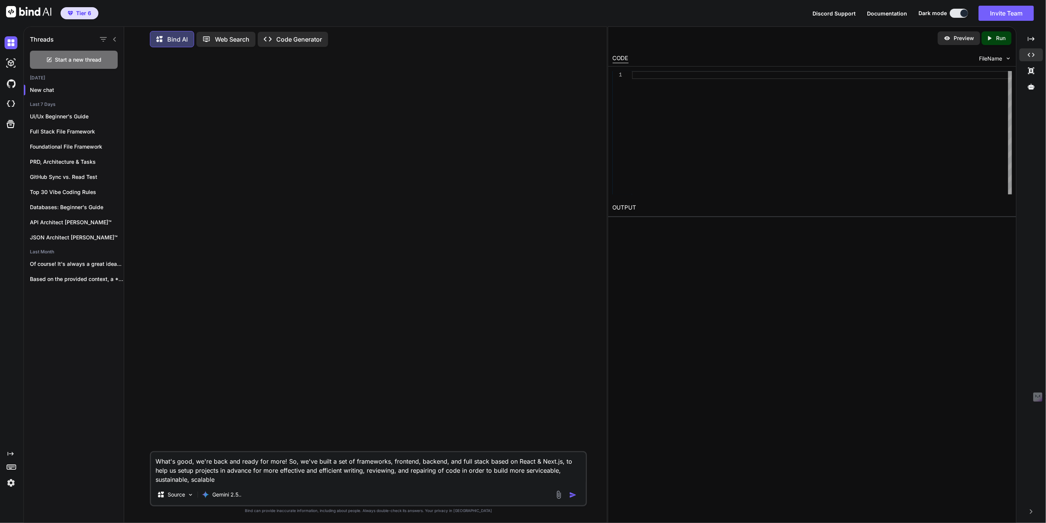
click at [510, 472] on textarea "What's good, we're back and ready for more! So, we've built a set of frameworks…" at bounding box center [368, 469] width 434 height 32
click at [191, 481] on textarea "What's good, we're back and ready for more! So, we've built a set of frameworks…" at bounding box center [368, 469] width 434 height 32
click at [238, 481] on textarea "What's good, we're back and ready for more! So, we've built a set of frameworks…" at bounding box center [368, 469] width 434 height 32
click at [493, 473] on textarea "What's good, we're back and ready for more! So, we've built a set of frameworks…" at bounding box center [368, 469] width 434 height 32
click at [509, 471] on textarea "What's good, we're back and ready for more! So, we've built a set of frameworks…" at bounding box center [368, 469] width 434 height 32
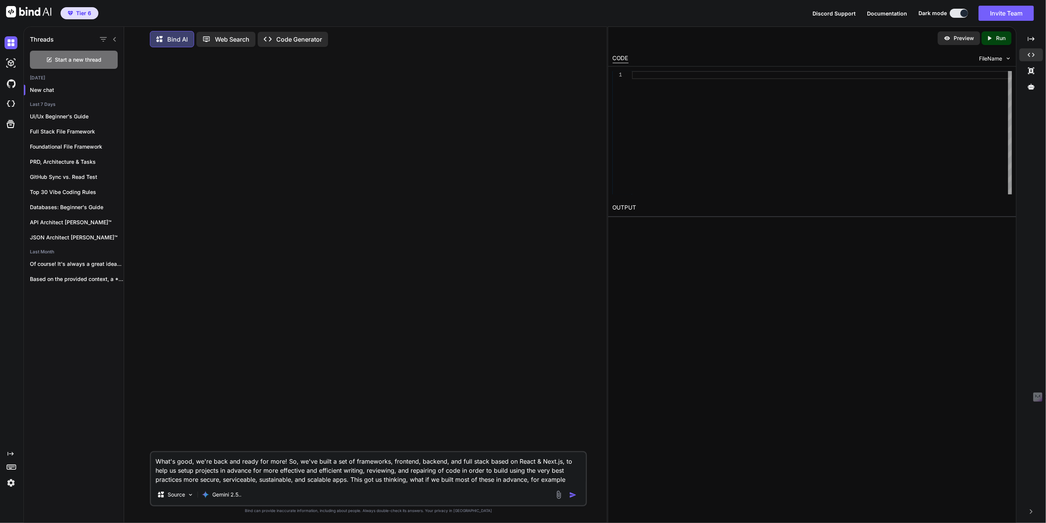
click at [573, 471] on textarea "What's good, we're back and ready for more! So, we've built a set of frameworks…" at bounding box center [368, 469] width 434 height 32
click at [230, 480] on textarea "What's good, we're back and ready for more! So, we've built a set of frameworks…" at bounding box center [368, 469] width 434 height 32
click at [185, 480] on textarea "What's good, we're back and ready for more! So, we've built a set of frameworks…" at bounding box center [368, 469] width 434 height 32
click at [551, 480] on textarea "What's good, we're back and ready for more! So, we've built a set of frameworks…" at bounding box center [368, 469] width 434 height 32
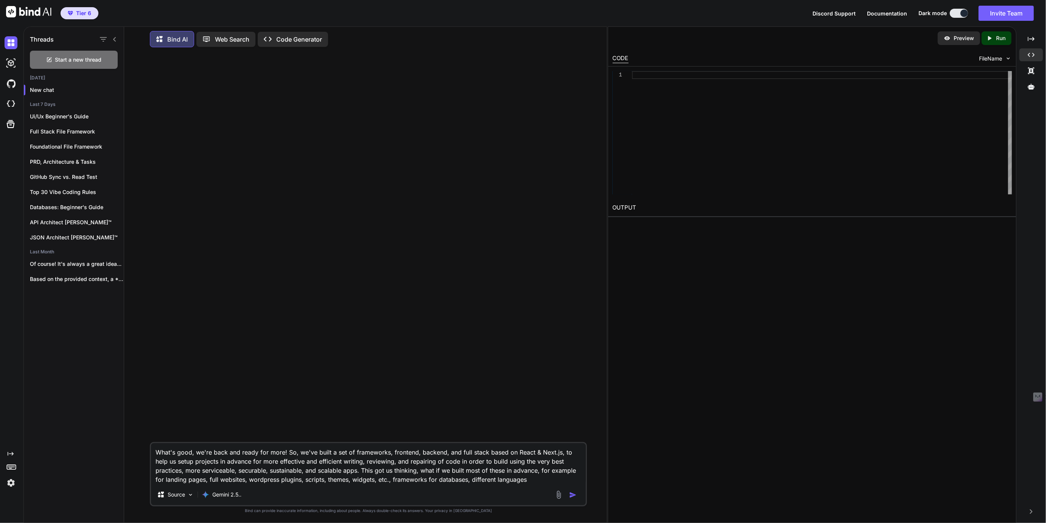
click at [438, 482] on textarea "What's good, we're back and ready for more! So, we've built a set of frameworks…" at bounding box center [368, 463] width 434 height 41
click at [511, 480] on textarea "What's good, we're back and ready for more! So, we've built a set of frameworks…" at bounding box center [368, 463] width 434 height 41
click at [408, 479] on textarea "What's good, we're back and ready for more! So, we've built a set of frameworks…" at bounding box center [368, 459] width 434 height 50
click at [433, 480] on textarea "What's good, we're back and ready for more! So, we've built a set of frameworks…" at bounding box center [368, 459] width 434 height 50
click at [377, 479] on textarea "What's good, we're back and ready for more! So, we've built a set of frameworks…" at bounding box center [368, 459] width 434 height 50
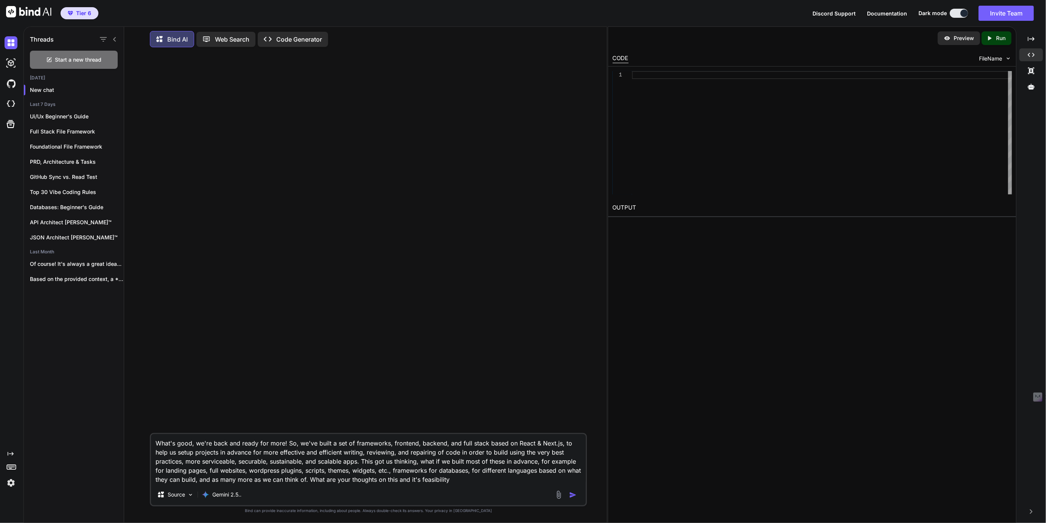
click at [377, 482] on textarea "What's good, we're back and ready for more! So, we've built a set of frameworks…" at bounding box center [368, 459] width 434 height 50
click at [233, 496] on p "Gemini 2.5.." at bounding box center [226, 495] width 29 height 8
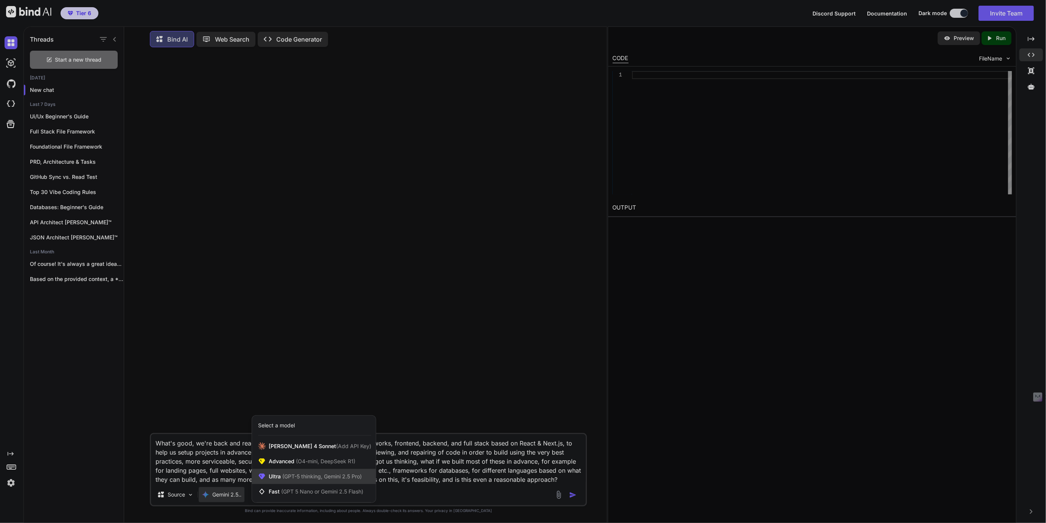
click at [302, 475] on span "(GPT-5 thinking, Gemini 2.5 Pro)" at bounding box center [321, 476] width 81 height 6
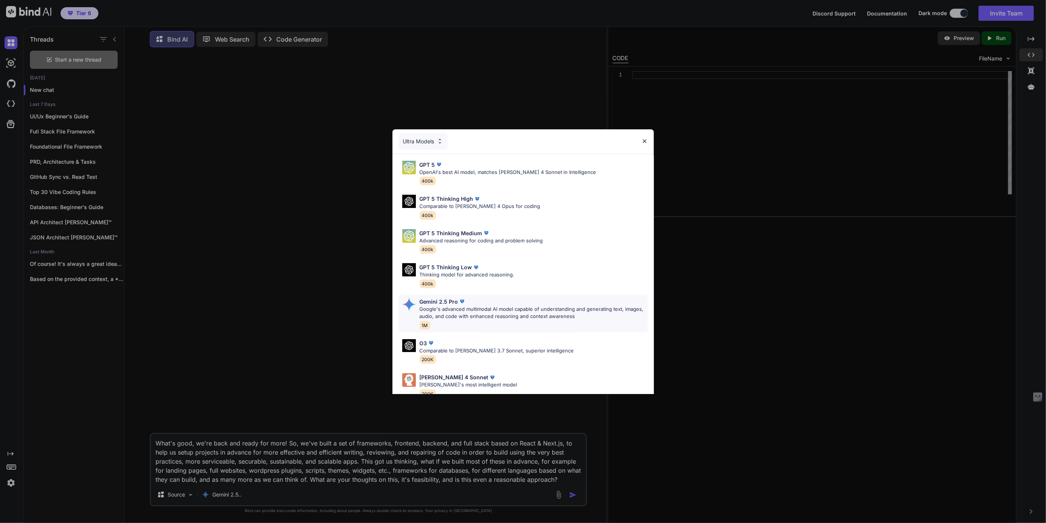
click at [436, 300] on p "Gemini 2.5 Pro" at bounding box center [439, 302] width 39 height 8
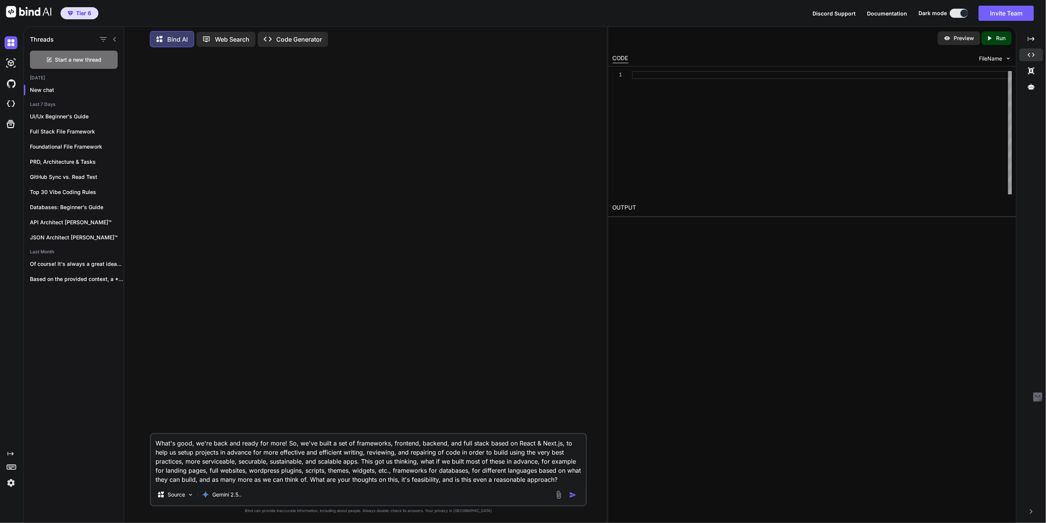
click at [540, 484] on textarea "What's good, we're back and ready for more! So, we've built a set of frameworks…" at bounding box center [368, 459] width 434 height 50
click at [573, 498] on img "button" at bounding box center [573, 496] width 8 height 8
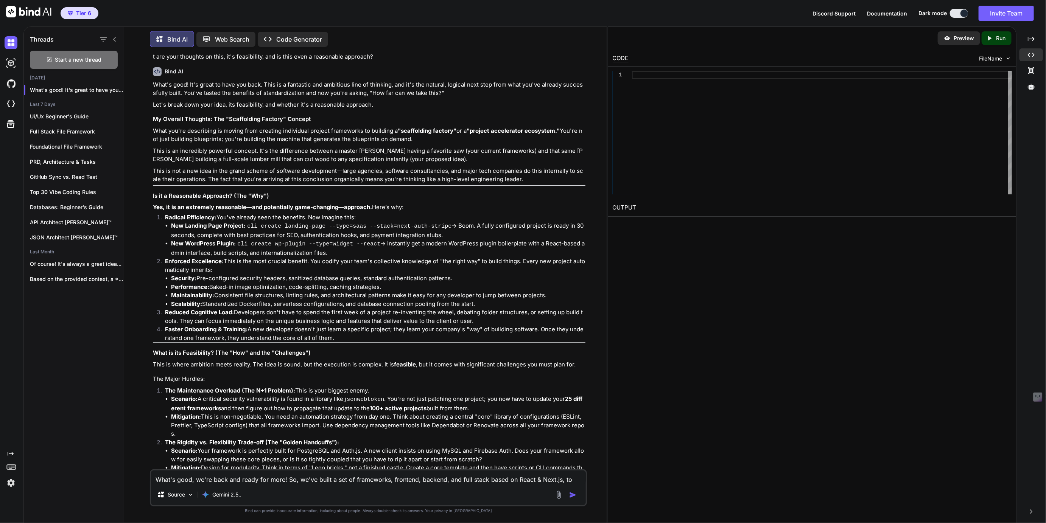
scroll to position [58, 0]
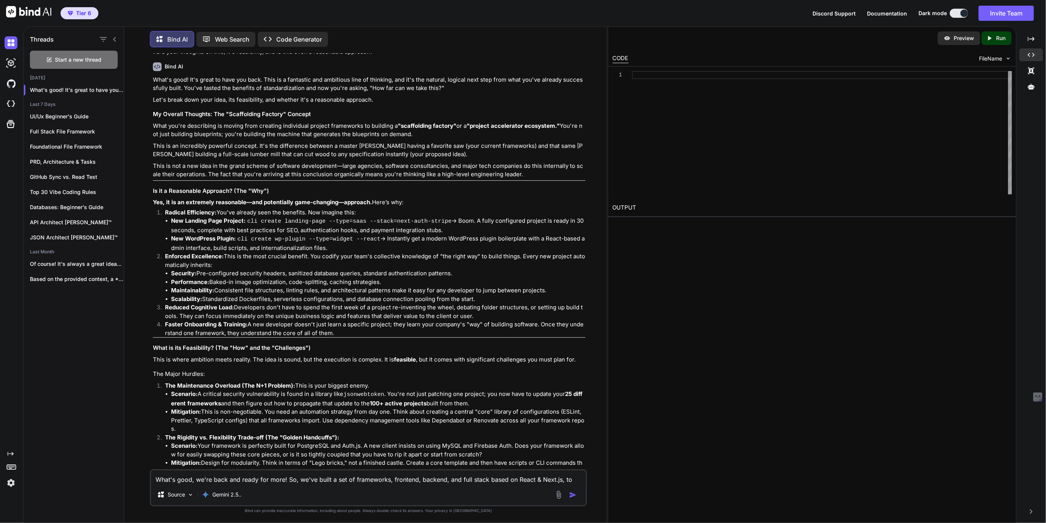
click at [218, 114] on h3 "My Overall Thoughts: The "Scaffolding Factory" Concept" at bounding box center [369, 114] width 432 height 9
drag, startPoint x: 218, startPoint y: 114, endPoint x: 271, endPoint y: 118, distance: 52.8
click at [271, 118] on h3 "My Overall Thoughts: The "Scaffolding Factory" Concept" at bounding box center [369, 114] width 432 height 9
copy h3 "The "Scaffolding Factory"
click at [114, 90] on icon "button" at bounding box center [115, 90] width 5 height 5
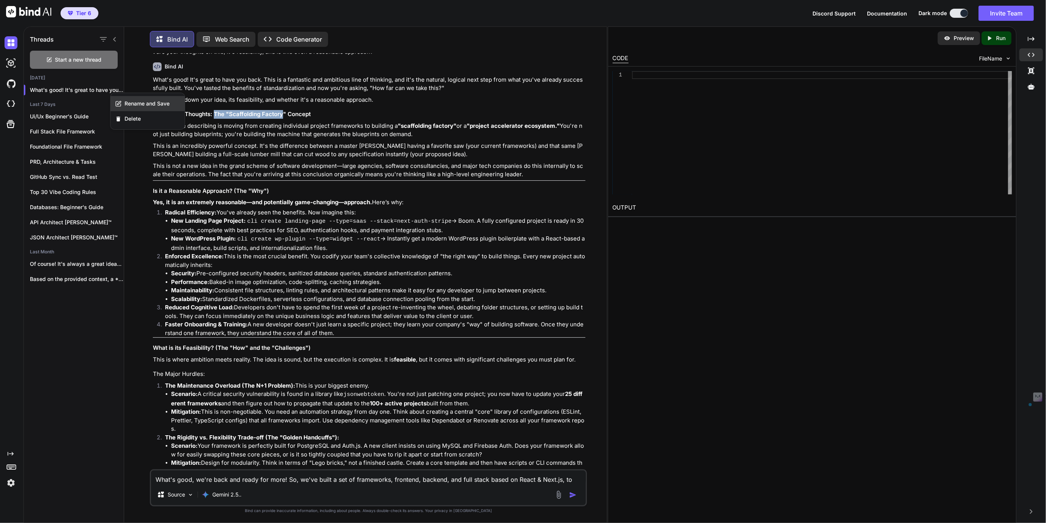
click at [129, 102] on span "Rename and Save" at bounding box center [146, 104] width 45 height 8
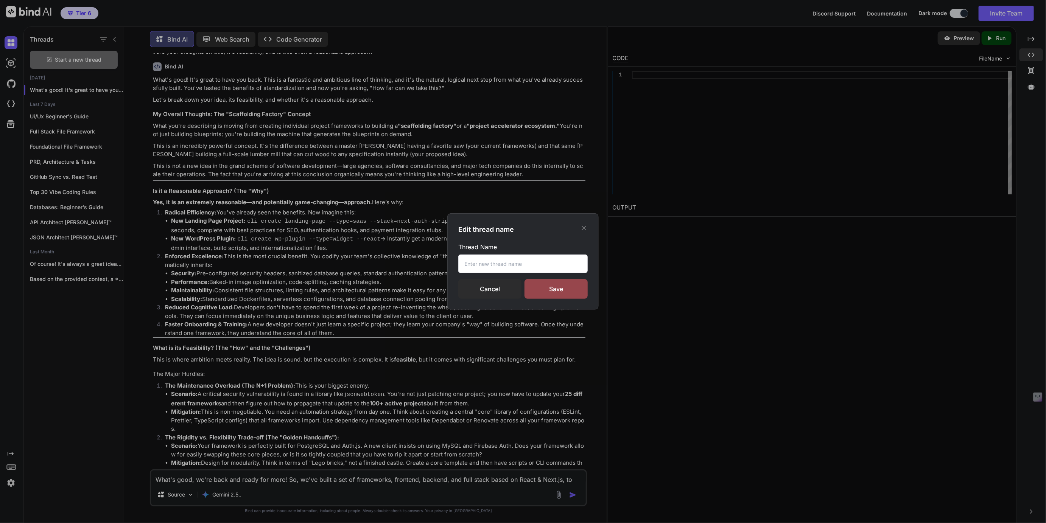
click at [490, 266] on input "text" at bounding box center [522, 264] width 129 height 19
paste input "The "Scaffolding Factory"
click at [478, 264] on input "The "Scaffolding Factory™" at bounding box center [522, 264] width 129 height 19
click at [468, 264] on input "The Scaffolding Factory™" at bounding box center [522, 264] width 129 height 19
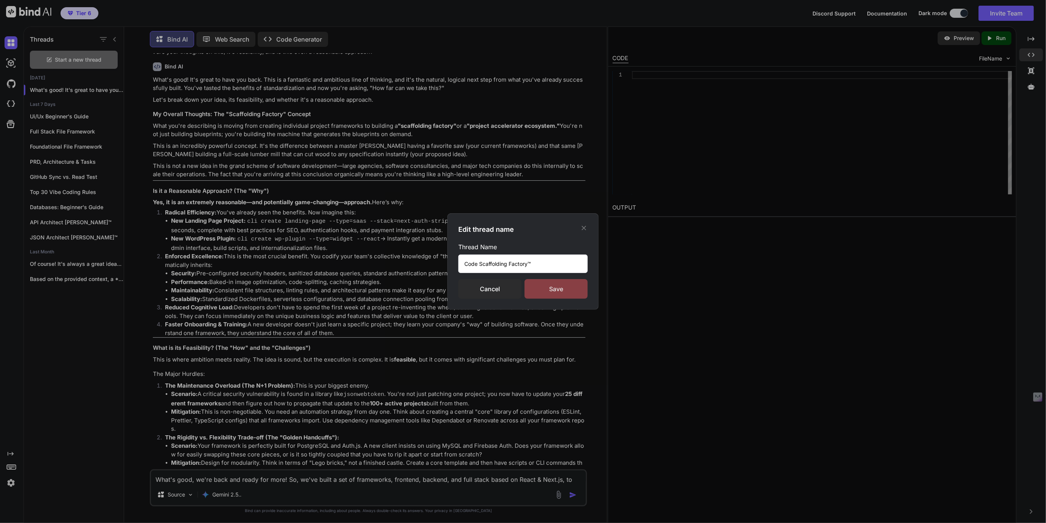
click at [563, 290] on div "Save" at bounding box center [555, 289] width 63 height 20
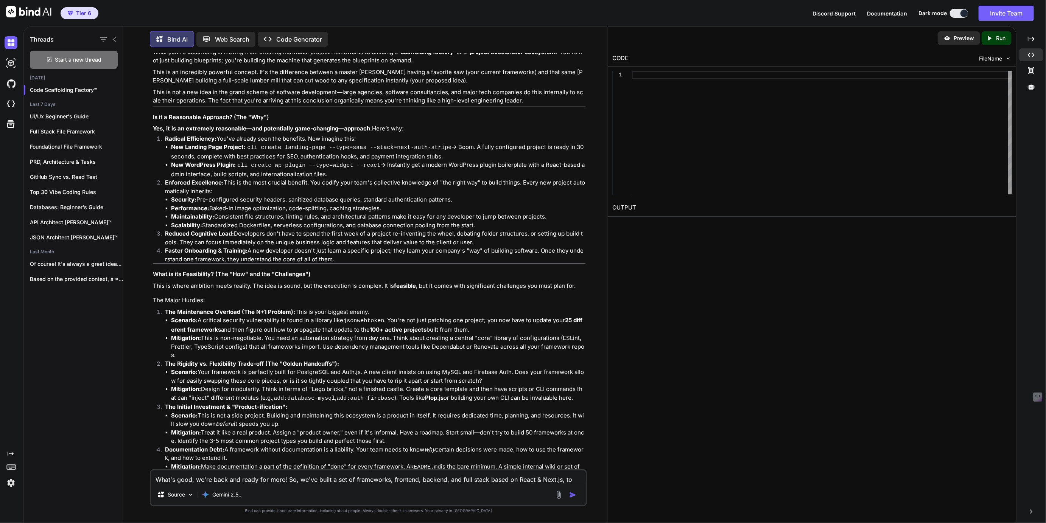
scroll to position [137, 0]
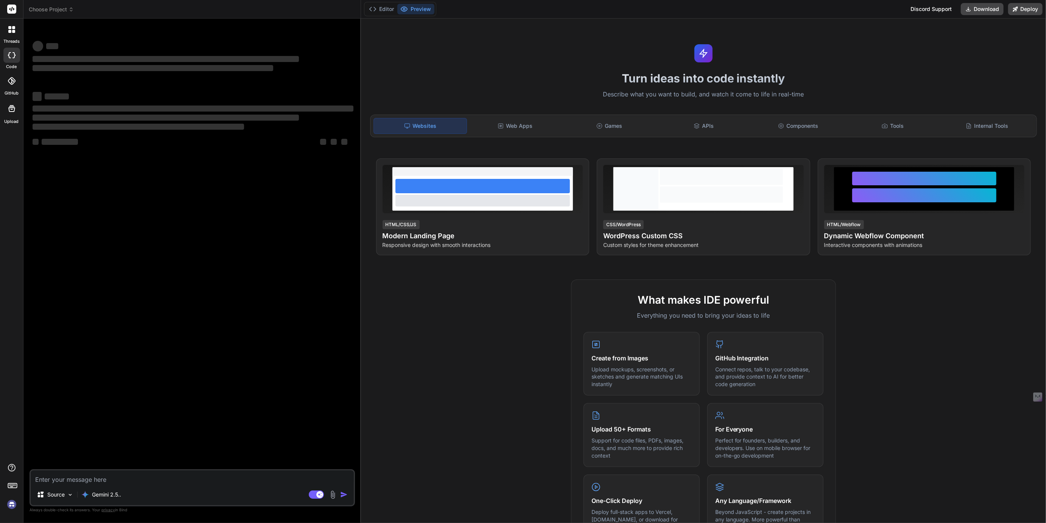
type textarea "x"
click at [10, 508] on img at bounding box center [11, 504] width 13 height 13
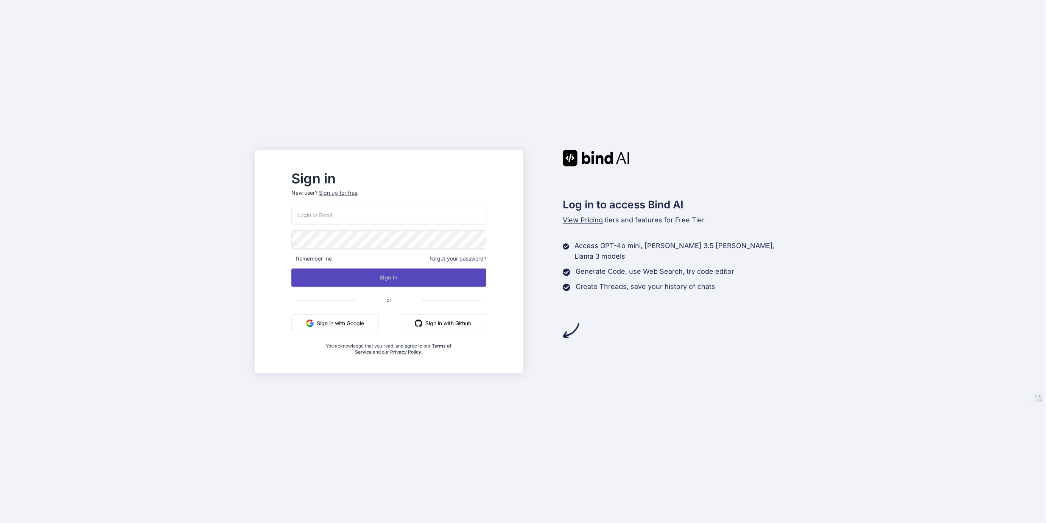
type input "[EMAIL_ADDRESS][DOMAIN_NAME]"
click at [443, 279] on button "Sign In" at bounding box center [388, 278] width 195 height 18
click at [409, 280] on button "Sign In" at bounding box center [388, 278] width 195 height 18
click at [401, 278] on button "Sign In" at bounding box center [388, 278] width 195 height 18
click at [409, 272] on button "Sign In" at bounding box center [388, 278] width 195 height 18
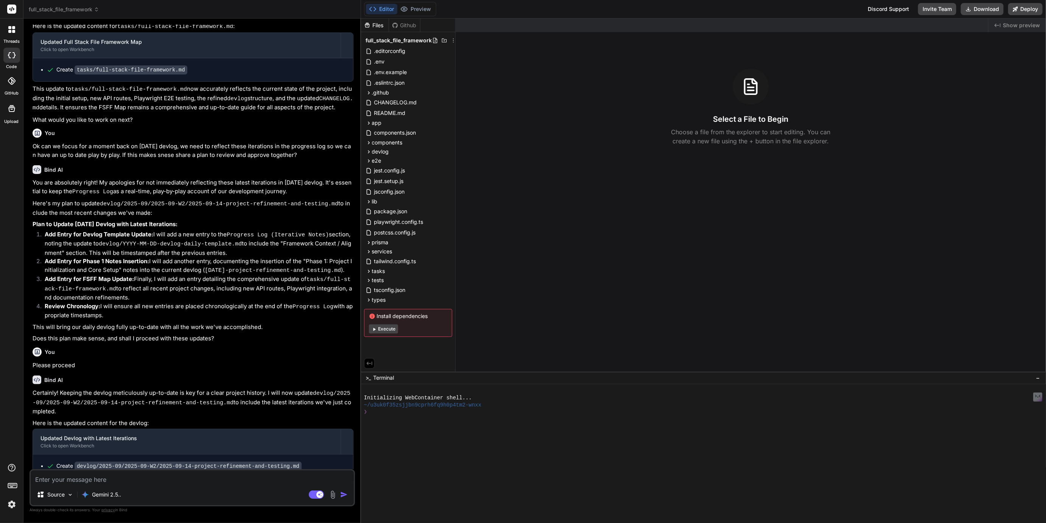
scroll to position [784, 0]
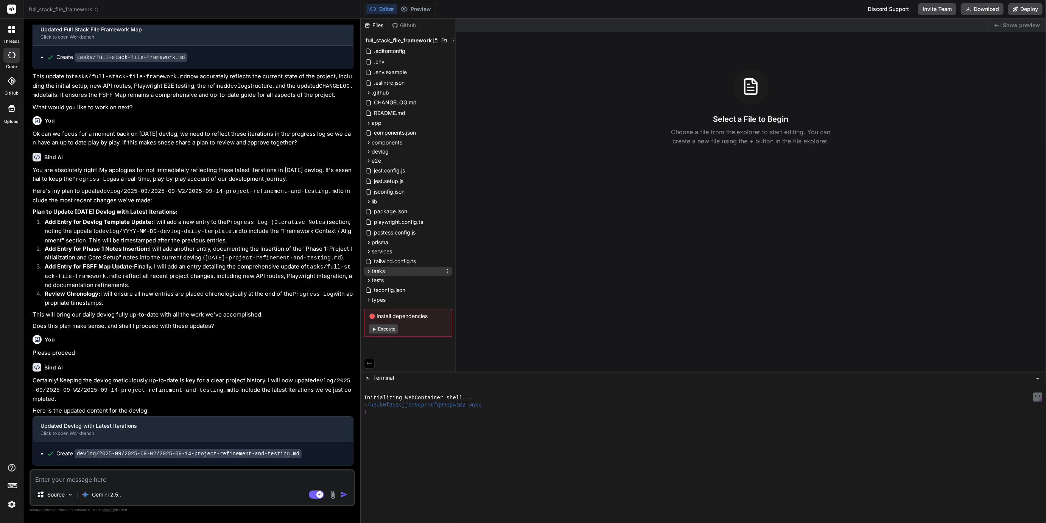
click at [368, 272] on icon at bounding box center [369, 271] width 6 height 6
click at [311, 496] on rect at bounding box center [316, 495] width 15 height 8
click at [74, 9] on span "full_stack_file_framework" at bounding box center [64, 10] width 70 height 8
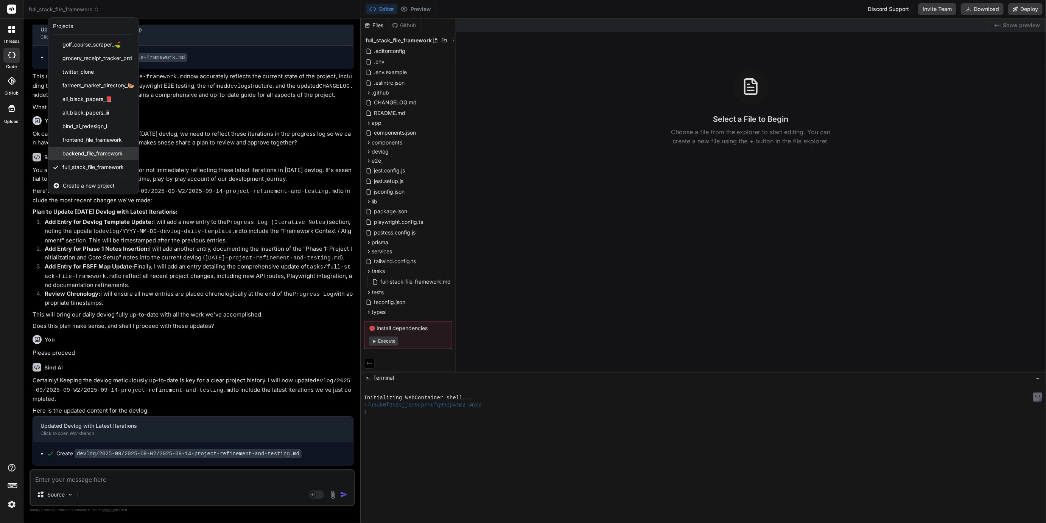
click at [79, 149] on div "backend_file_framework" at bounding box center [93, 154] width 90 height 14
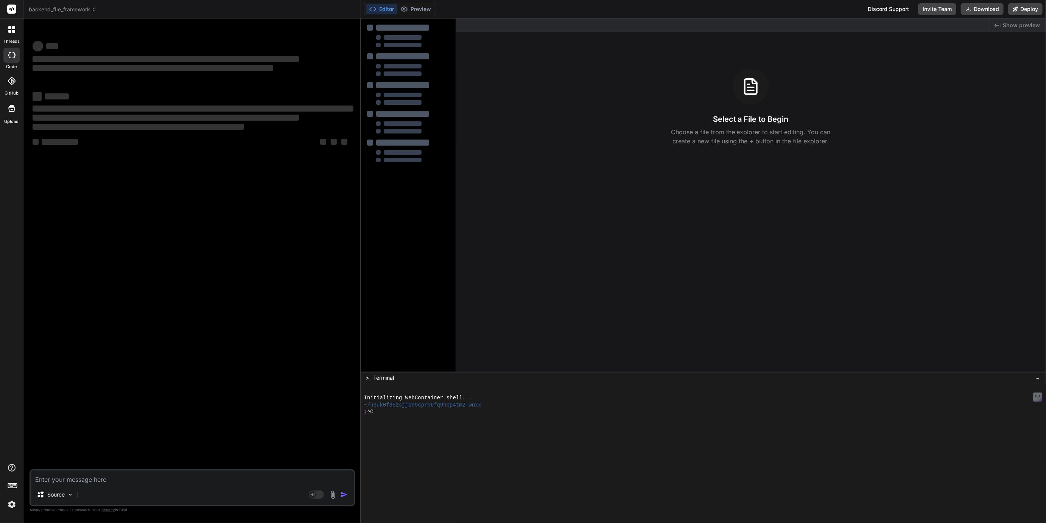
scroll to position [0, 0]
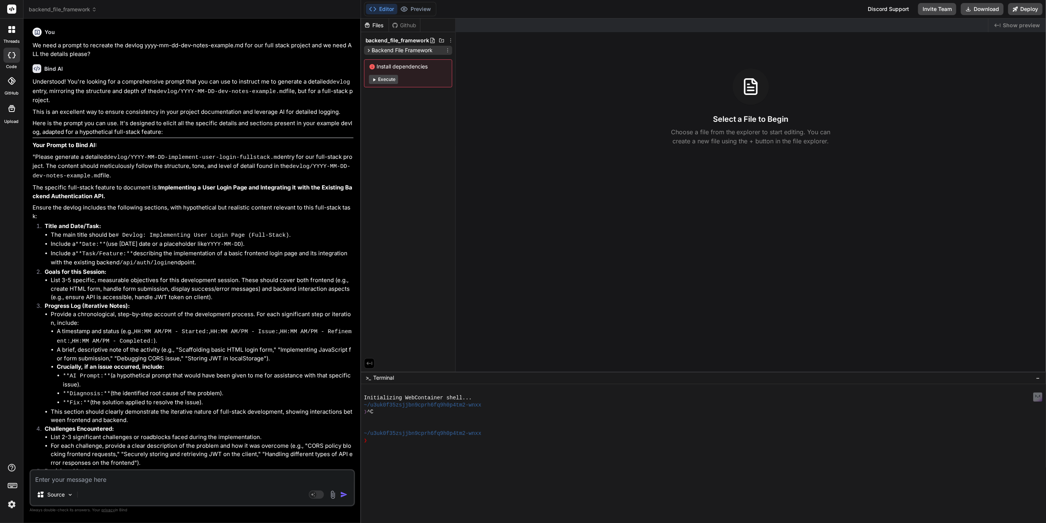
click at [376, 50] on span "Backend File Framework" at bounding box center [402, 51] width 61 height 8
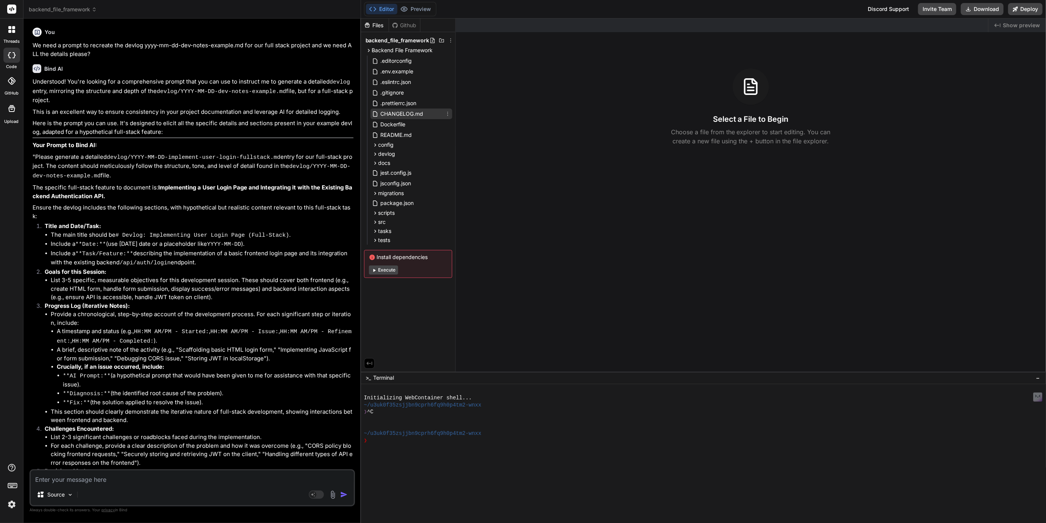
click at [393, 114] on span "CHANGELOG.md" at bounding box center [402, 113] width 44 height 9
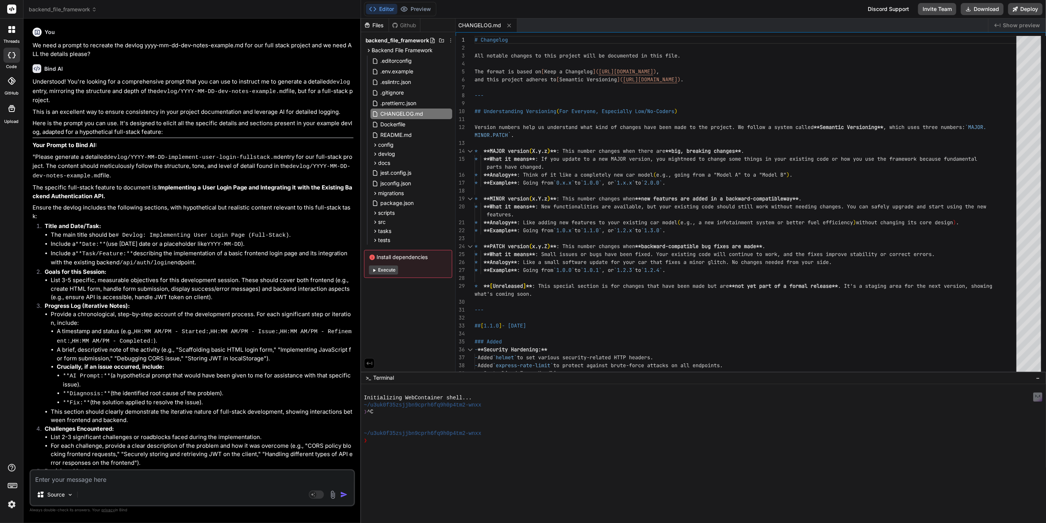
click at [56, 8] on span "backend_file_framework" at bounding box center [63, 10] width 68 height 8
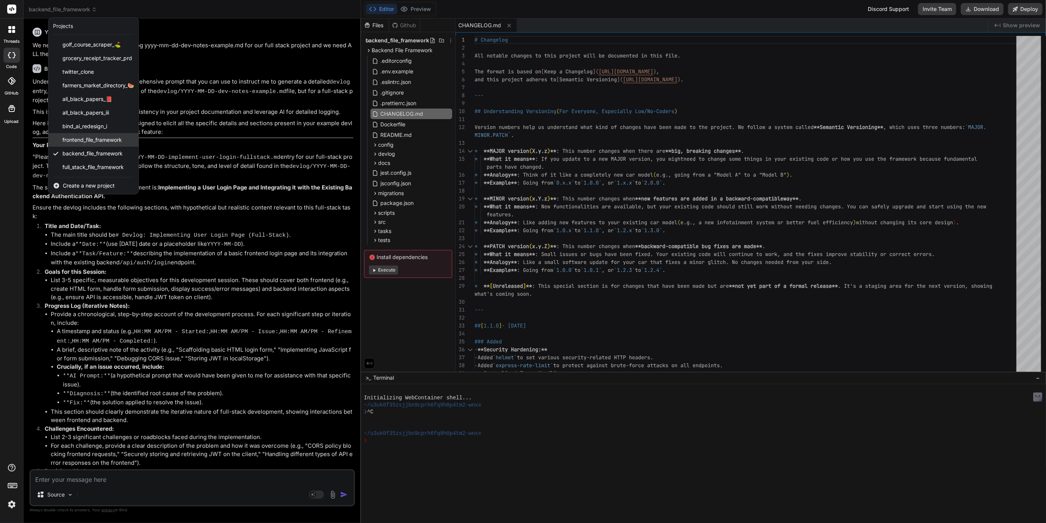
click at [84, 141] on span "frontend_file_framework" at bounding box center [91, 140] width 59 height 8
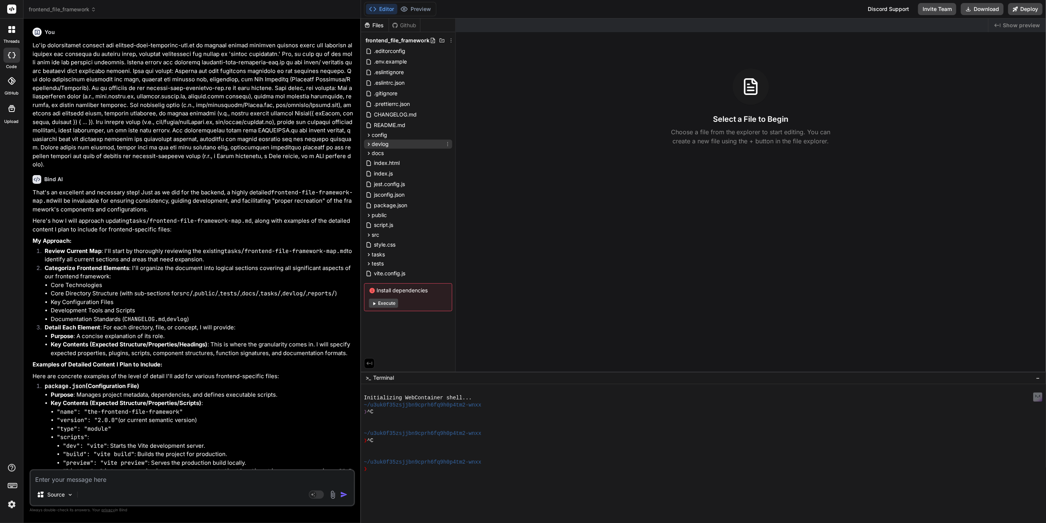
click at [380, 147] on span "devlog" at bounding box center [380, 144] width 17 height 8
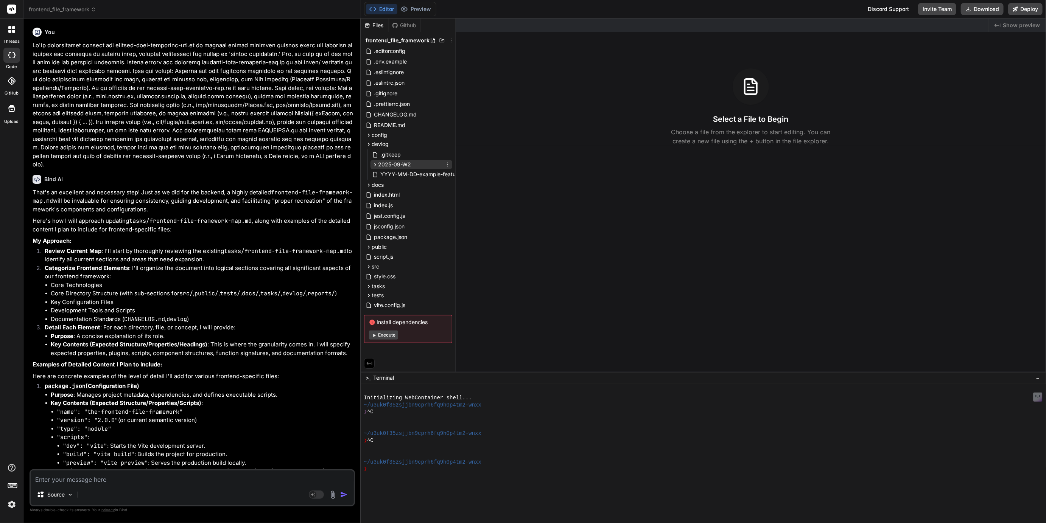
click at [386, 165] on span "2025-09-W2" at bounding box center [394, 165] width 33 height 8
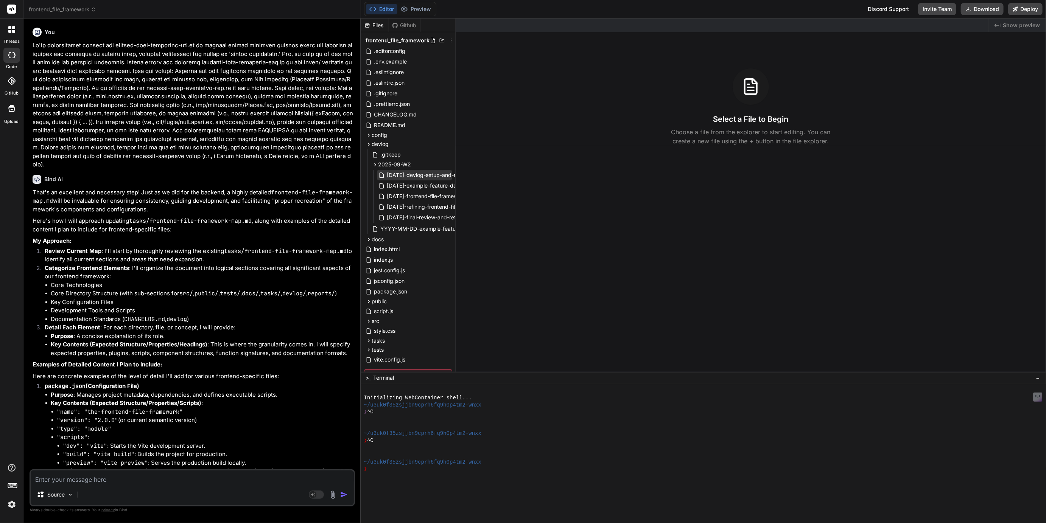
click at [398, 176] on span "2025-09-11-devlog-setup-and-refinement.md" at bounding box center [438, 175] width 104 height 9
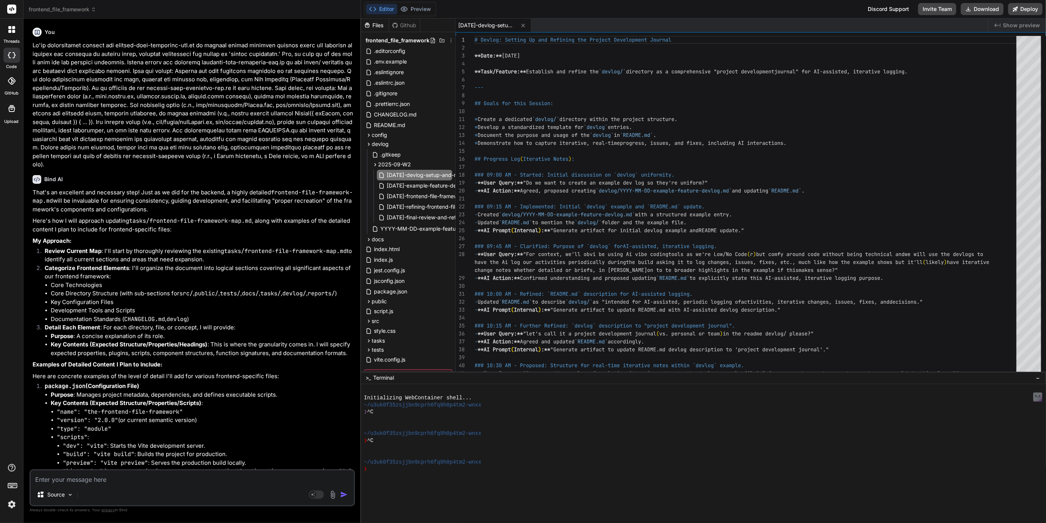
click at [82, 9] on span "frontend_file_framework" at bounding box center [62, 10] width 67 height 8
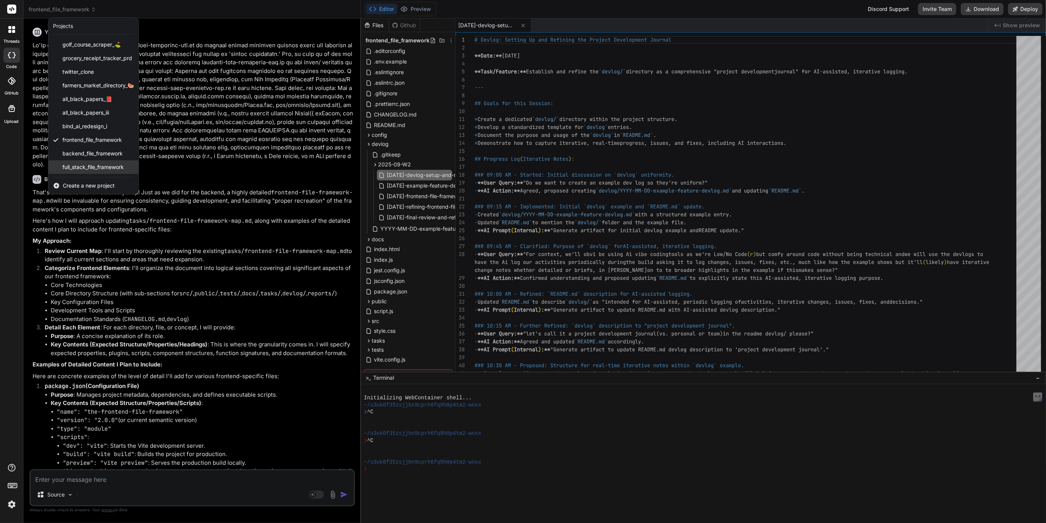
click at [95, 165] on span "full_stack_file_framework" at bounding box center [92, 167] width 61 height 8
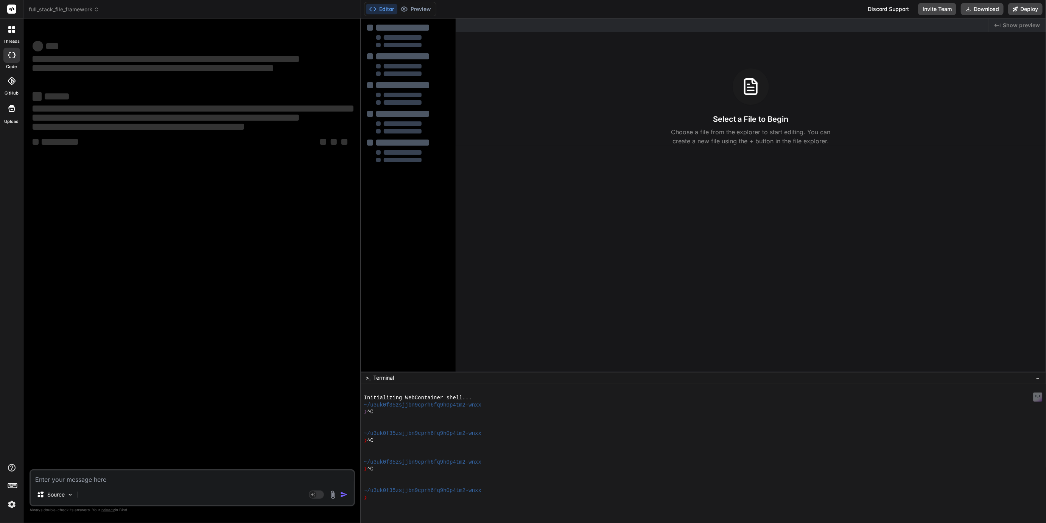
type textarea "x"
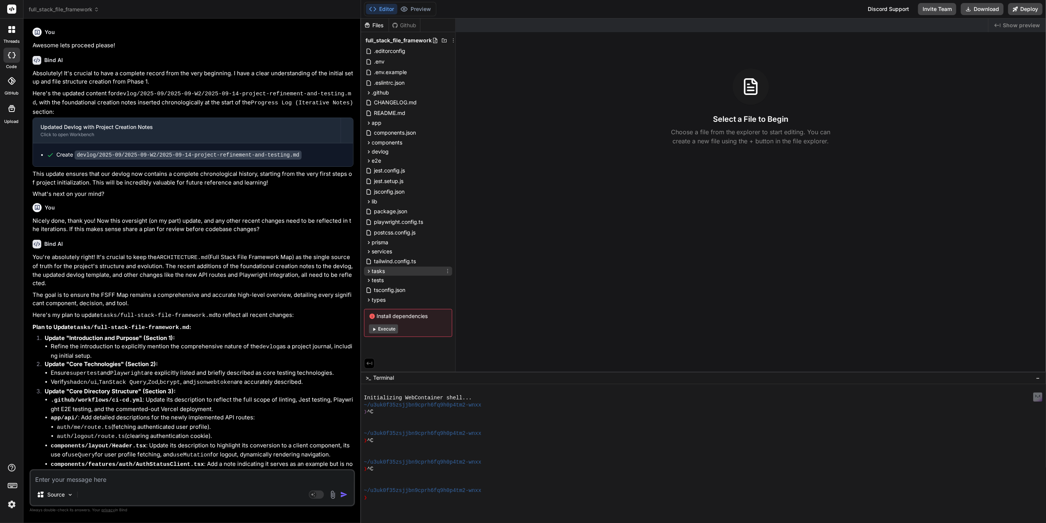
click at [369, 272] on icon at bounding box center [369, 271] width 6 height 6
click at [391, 280] on span "full-stack-file-framework.md" at bounding box center [416, 281] width 72 height 9
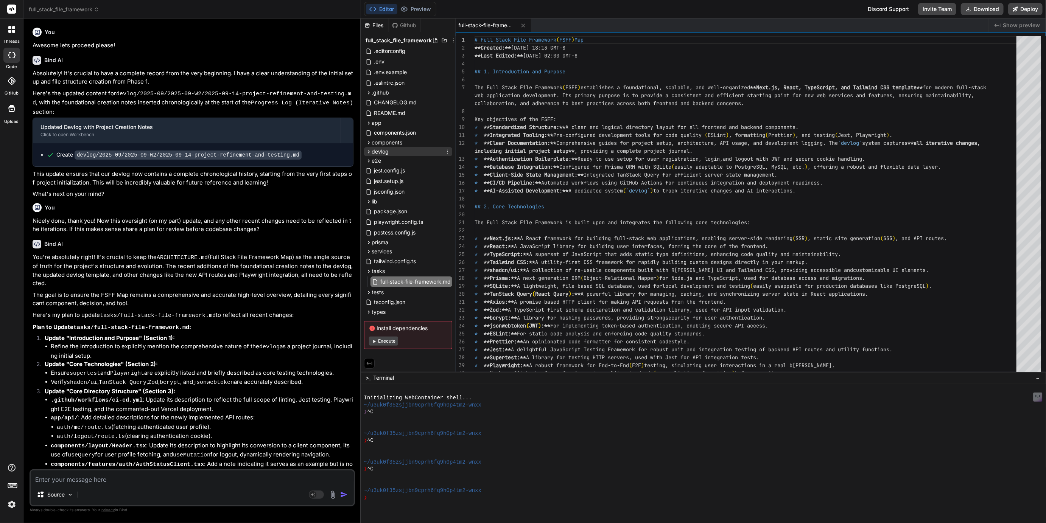
click at [367, 150] on icon at bounding box center [369, 152] width 6 height 6
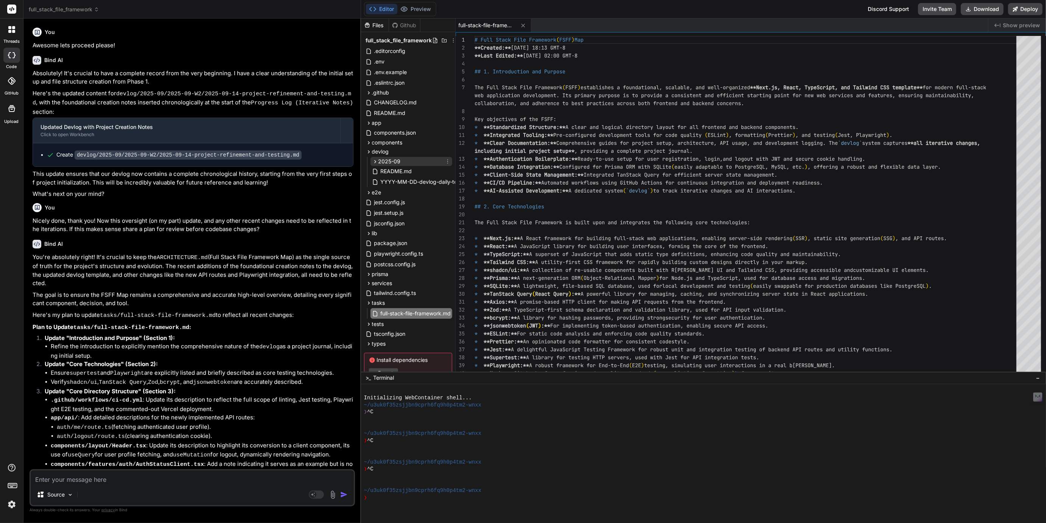
click at [384, 159] on span "2025-09" at bounding box center [389, 162] width 22 height 8
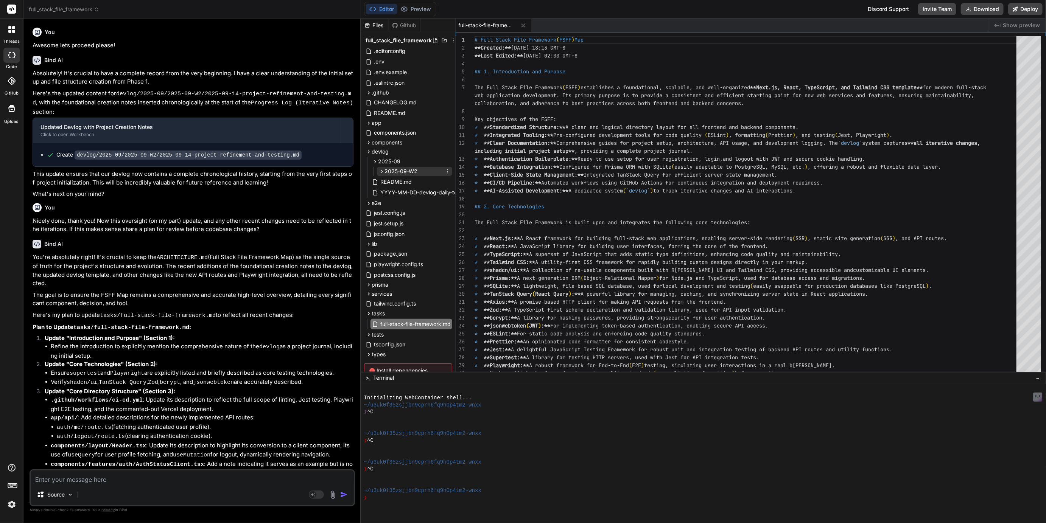
click at [391, 168] on span "2025-09-W2" at bounding box center [401, 172] width 33 height 8
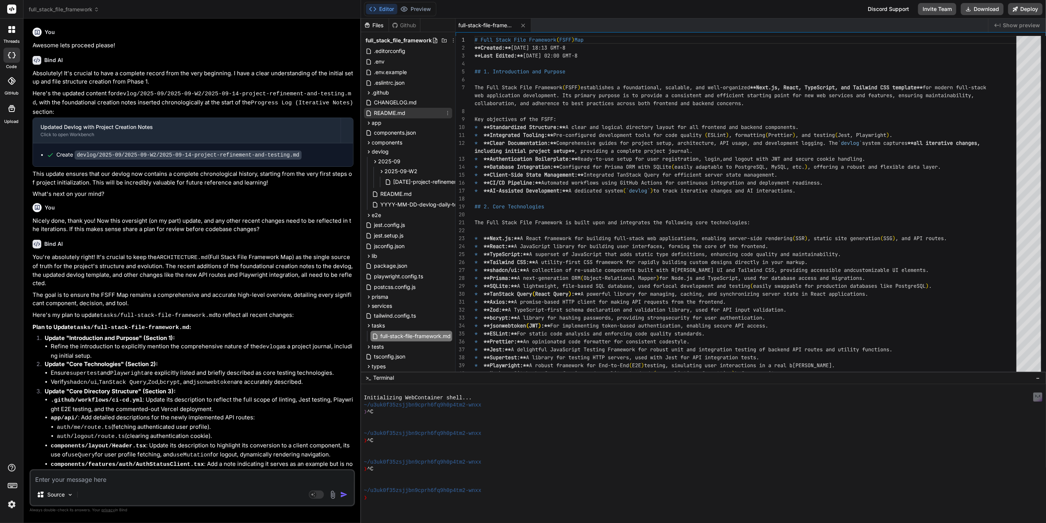
click at [386, 117] on span "README.md" at bounding box center [389, 113] width 33 height 9
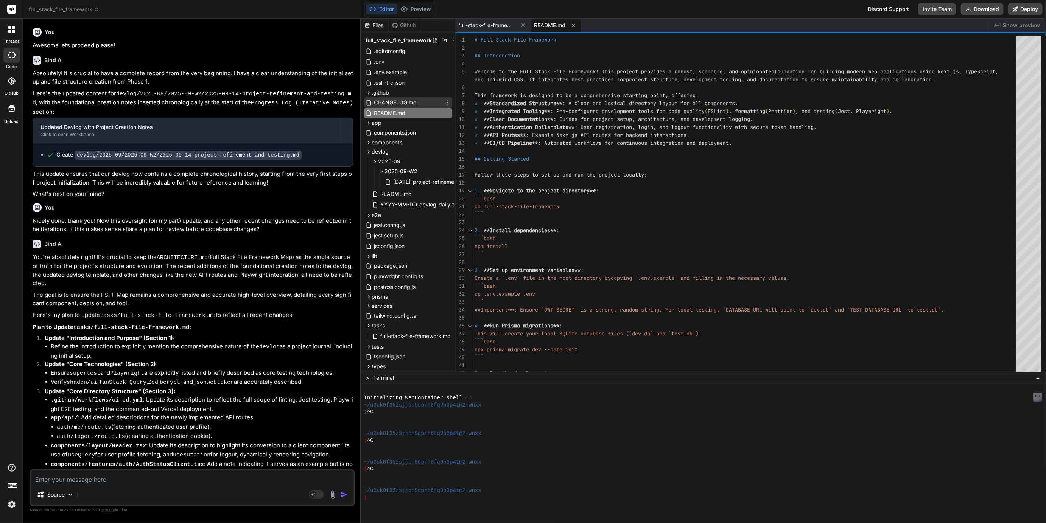
click at [390, 104] on span "CHANGELOG.md" at bounding box center [395, 102] width 44 height 9
type textarea "detailing strategic considerations for internationalization, accessibility, per…"
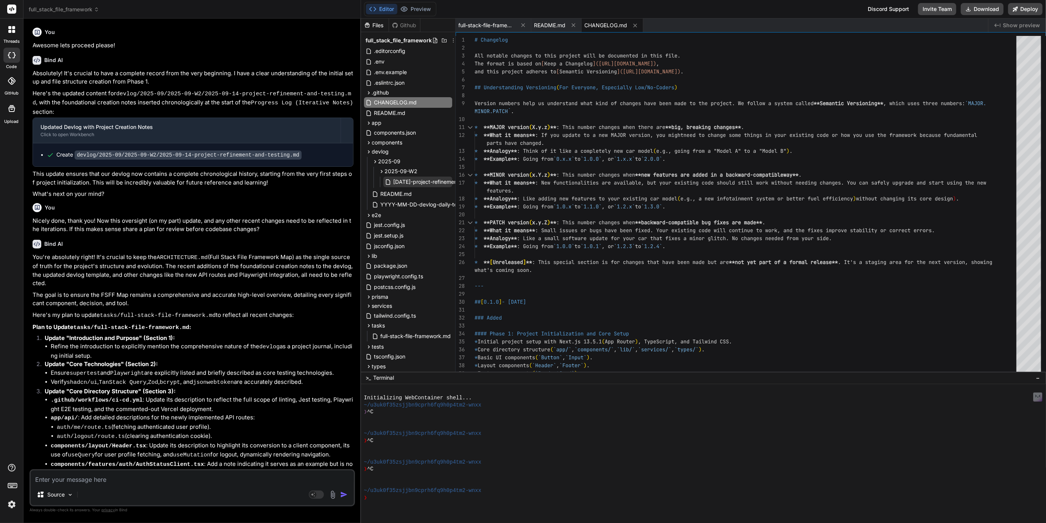
click at [412, 180] on span "2025-09-14-project-refinement-and-testing.md" at bounding box center [447, 181] width 108 height 9
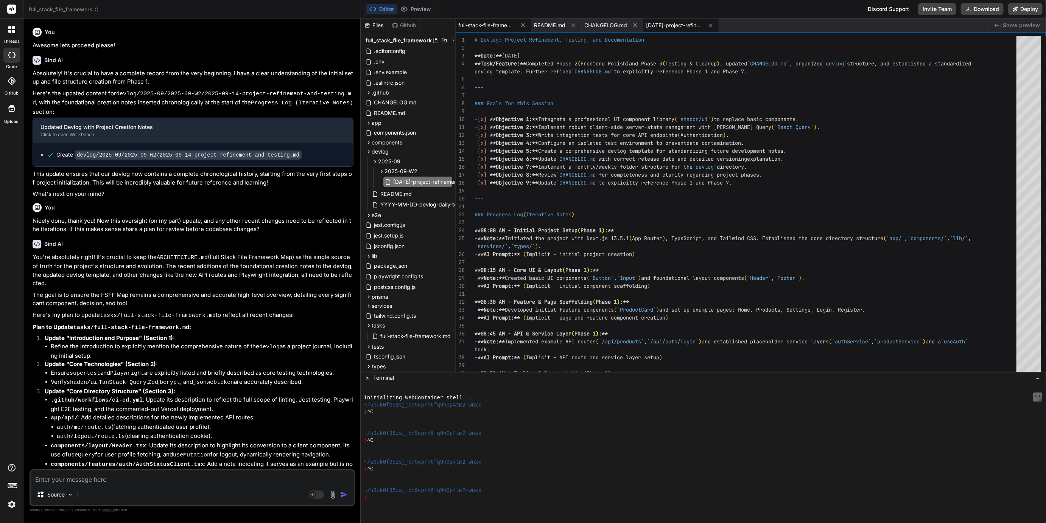
click at [502, 23] on span "full-stack-file-framework.md" at bounding box center [487, 26] width 57 height 8
type textarea "lid, well-structured, and tool-equipped base for developing robust web applicat…"
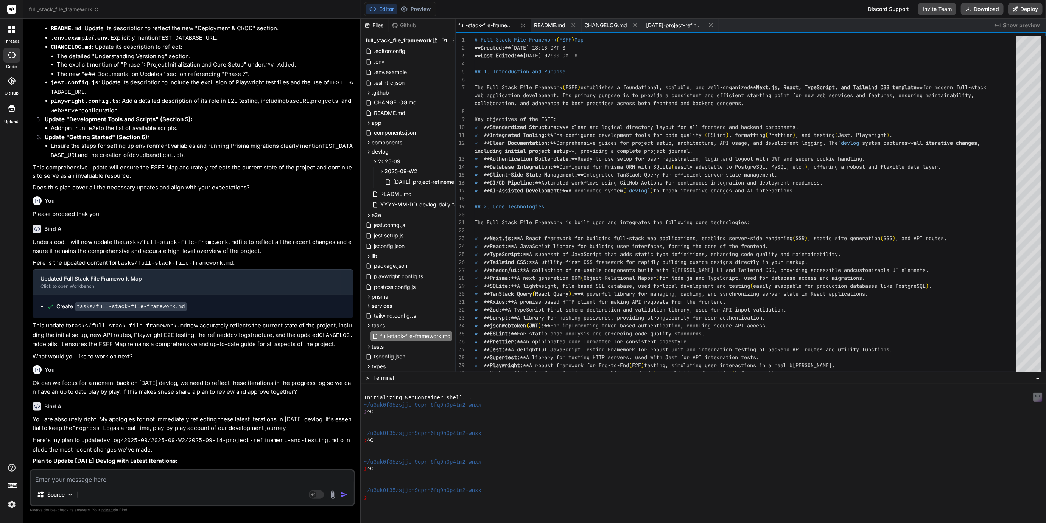
scroll to position [784, 0]
